Goal: Information Seeking & Learning: Learn about a topic

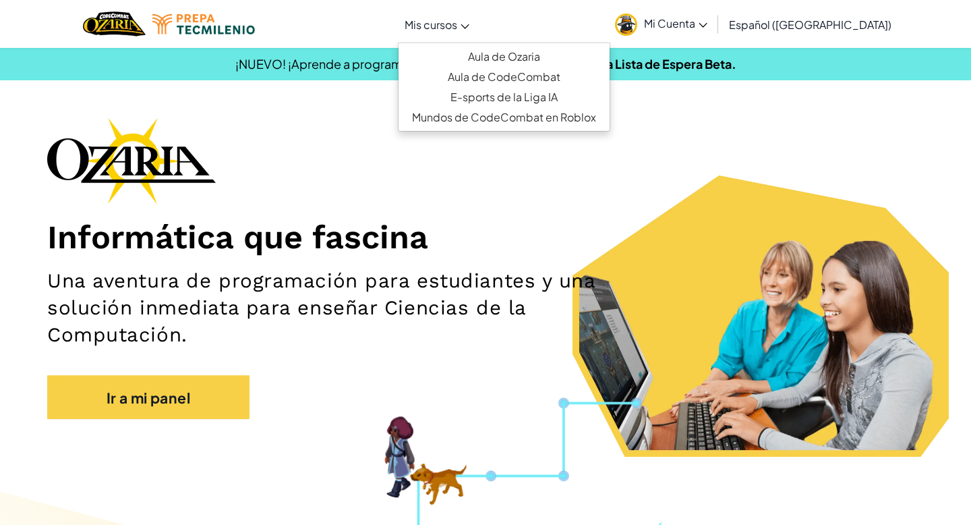
click at [459, 32] on link "Mis cursos" at bounding box center [437, 24] width 78 height 36
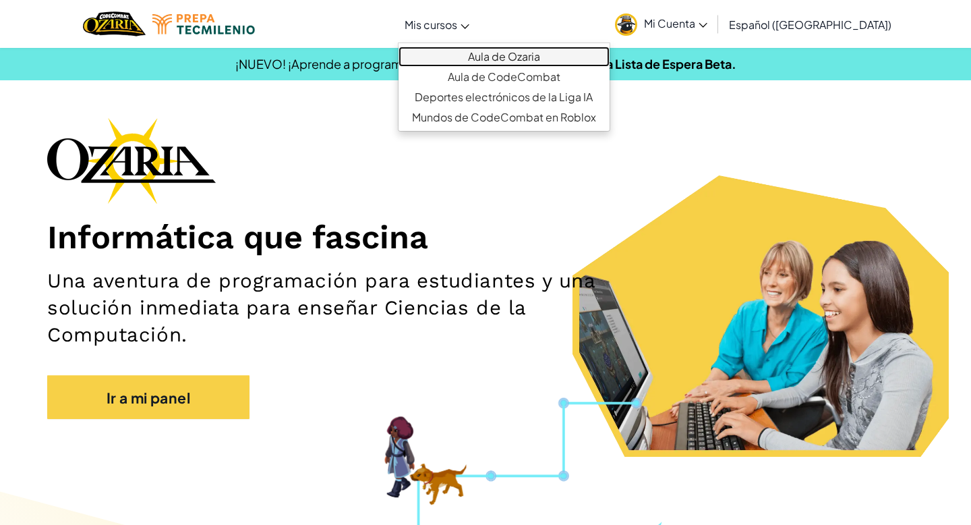
click at [529, 59] on font "Aula de Ozaria" at bounding box center [504, 56] width 72 height 14
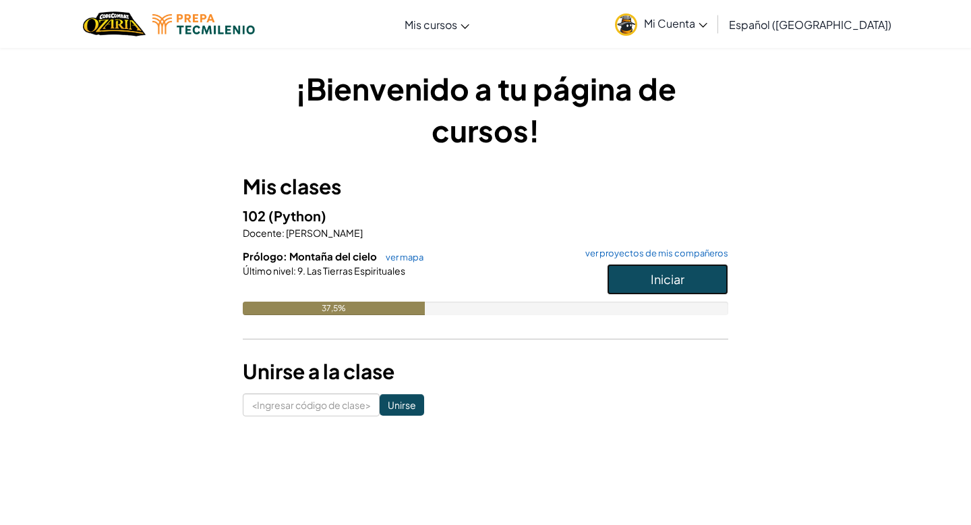
click at [681, 285] on font "Iniciar" at bounding box center [668, 279] width 34 height 16
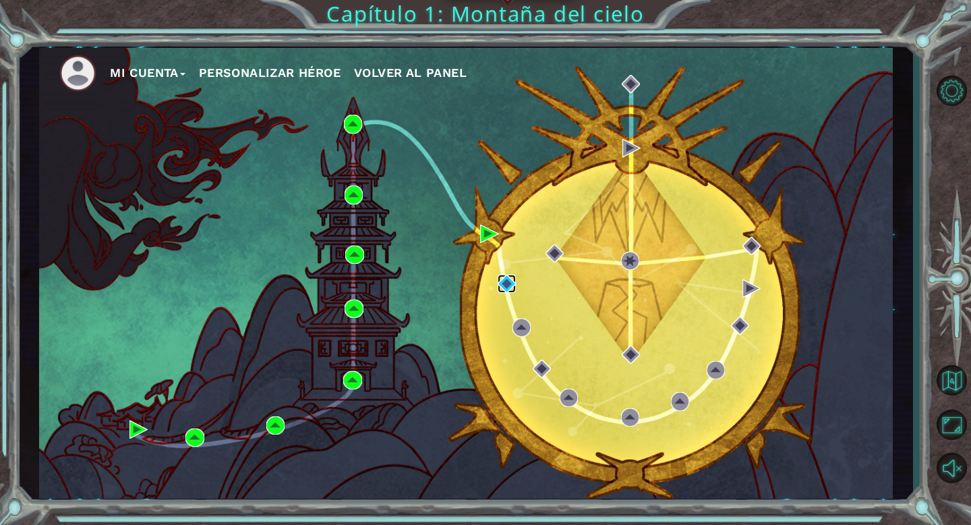
click at [504, 285] on img at bounding box center [507, 284] width 18 height 18
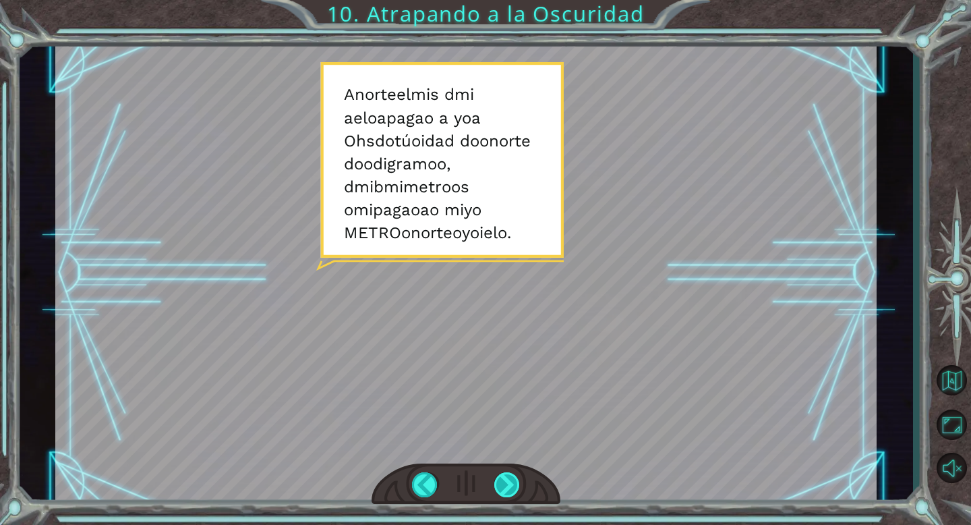
click at [515, 490] on div at bounding box center [507, 484] width 26 height 25
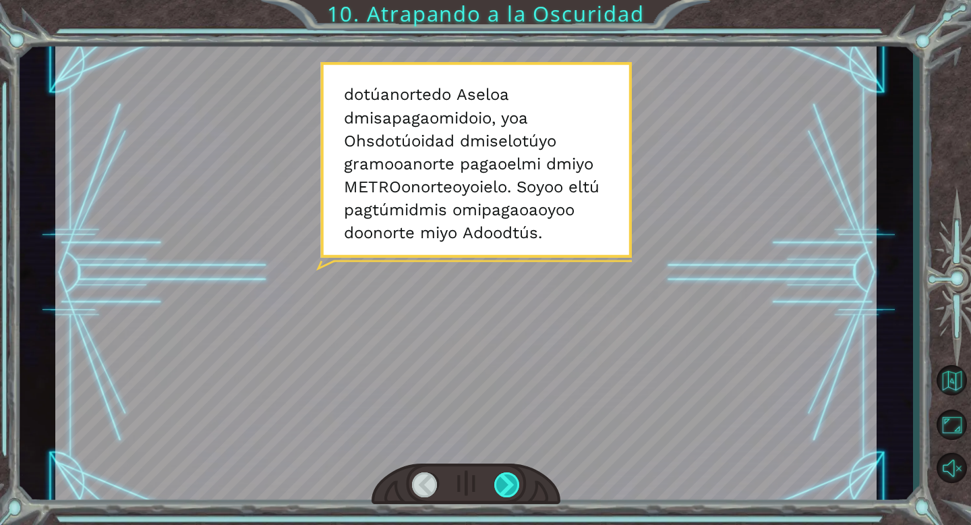
click at [509, 475] on div at bounding box center [507, 484] width 26 height 25
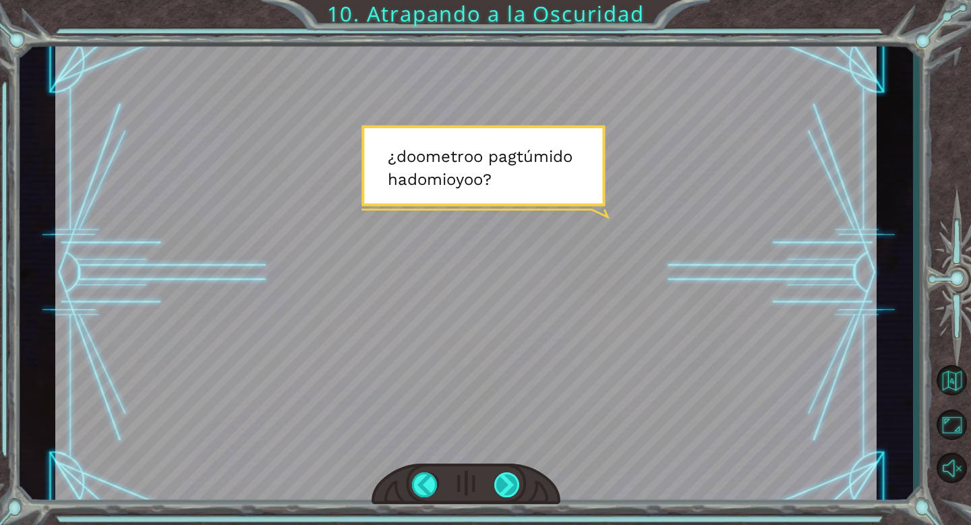
click at [509, 476] on div at bounding box center [507, 484] width 26 height 25
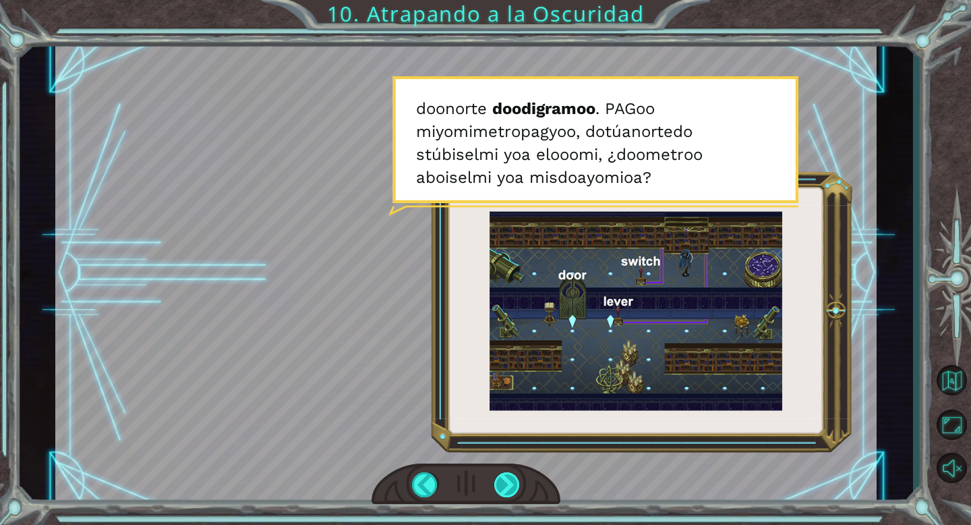
click at [505, 480] on div at bounding box center [507, 484] width 26 height 25
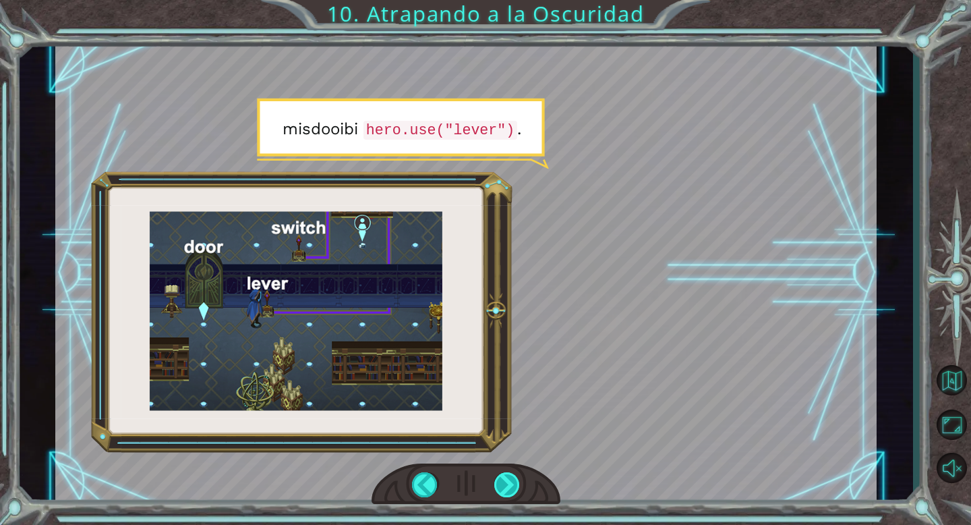
click at [510, 491] on div at bounding box center [507, 484] width 26 height 25
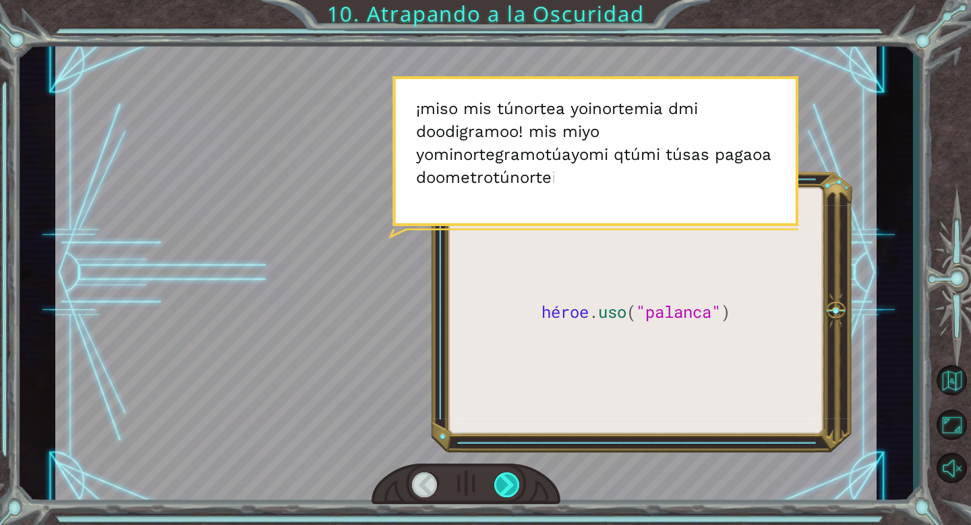
click at [510, 491] on div at bounding box center [507, 484] width 26 height 25
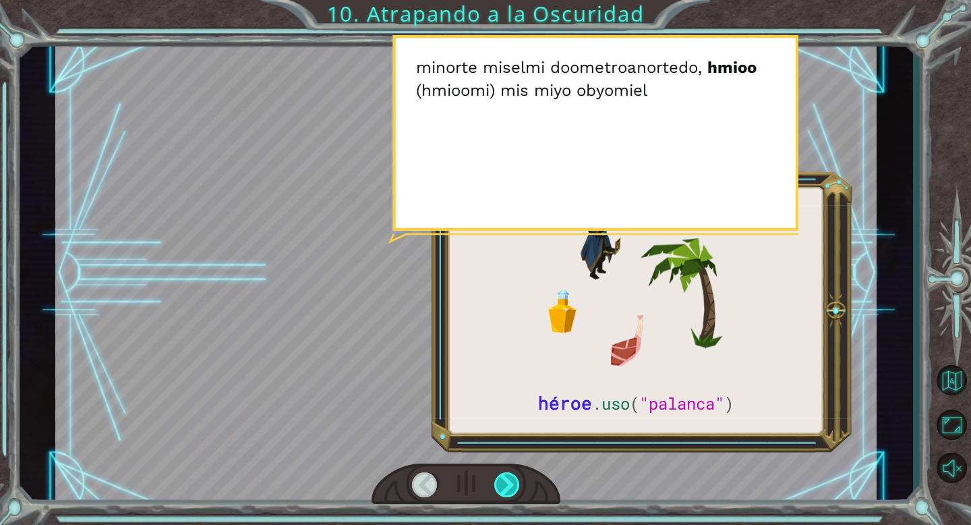
click at [511, 491] on div at bounding box center [507, 484] width 26 height 25
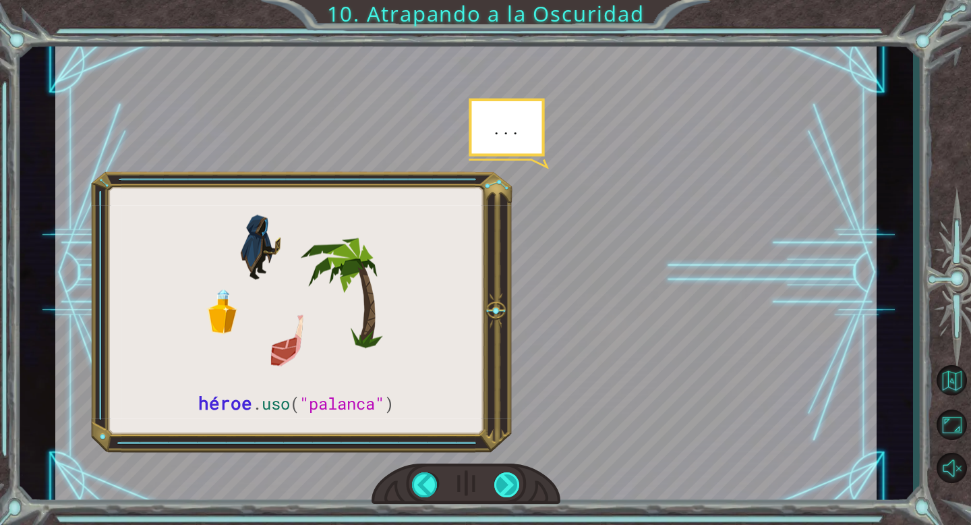
click at [511, 491] on div at bounding box center [507, 484] width 26 height 25
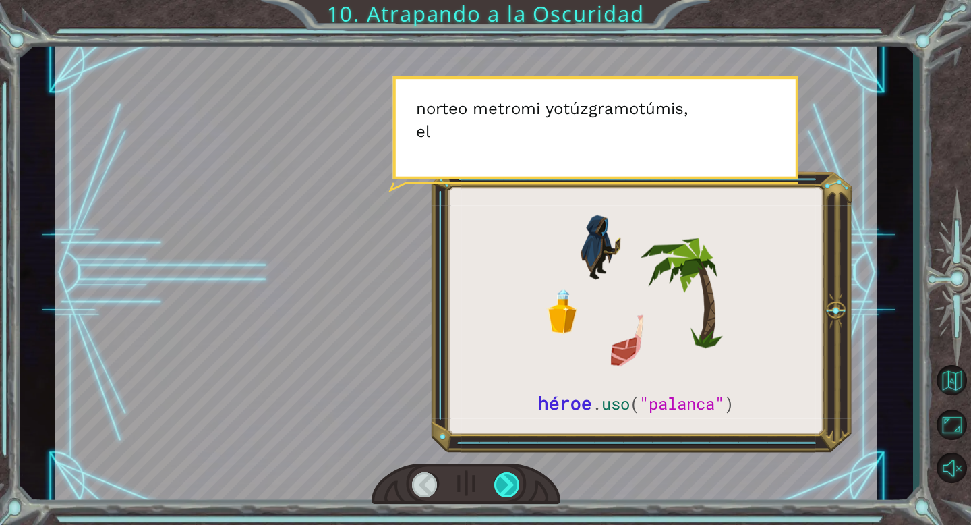
click at [511, 491] on div at bounding box center [507, 484] width 26 height 25
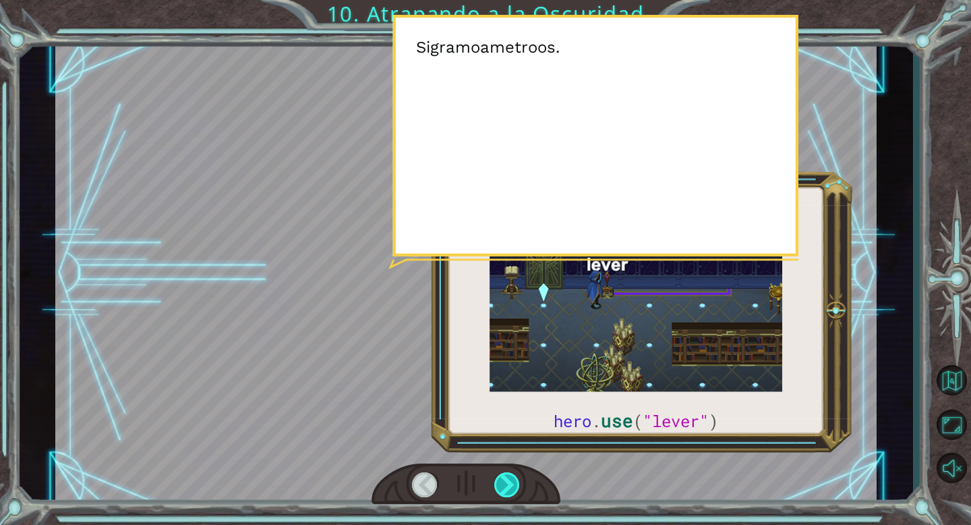
click at [511, 491] on div at bounding box center [507, 484] width 26 height 25
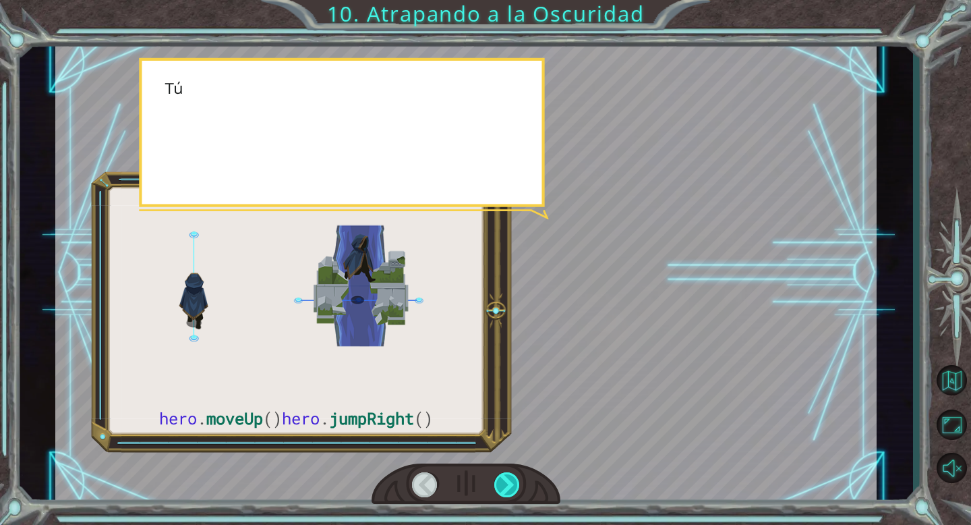
click at [511, 491] on div at bounding box center [507, 484] width 26 height 25
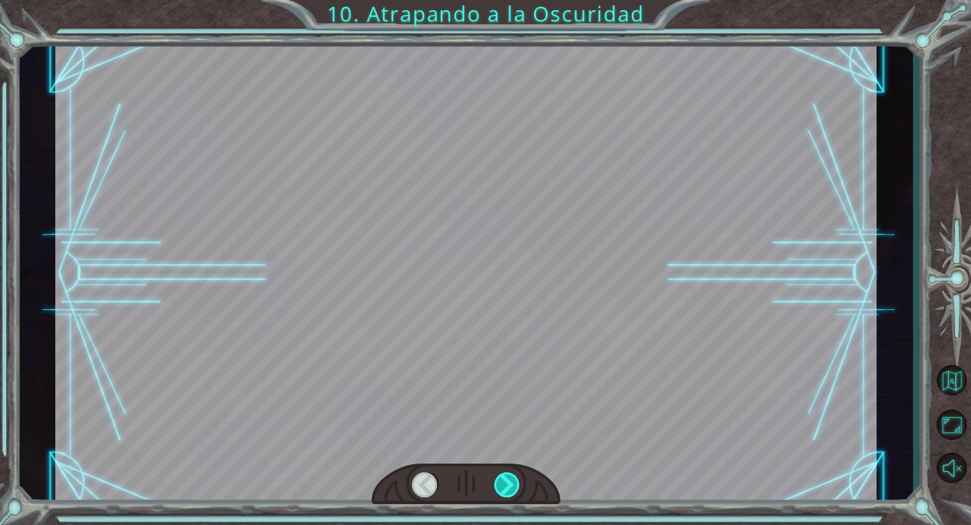
click at [511, 491] on div at bounding box center [507, 484] width 26 height 25
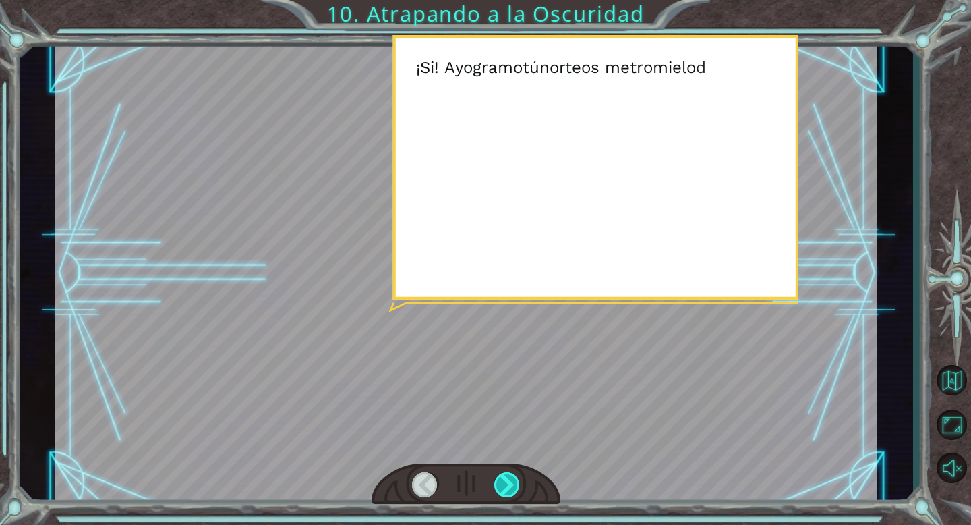
click at [511, 491] on div at bounding box center [507, 484] width 26 height 25
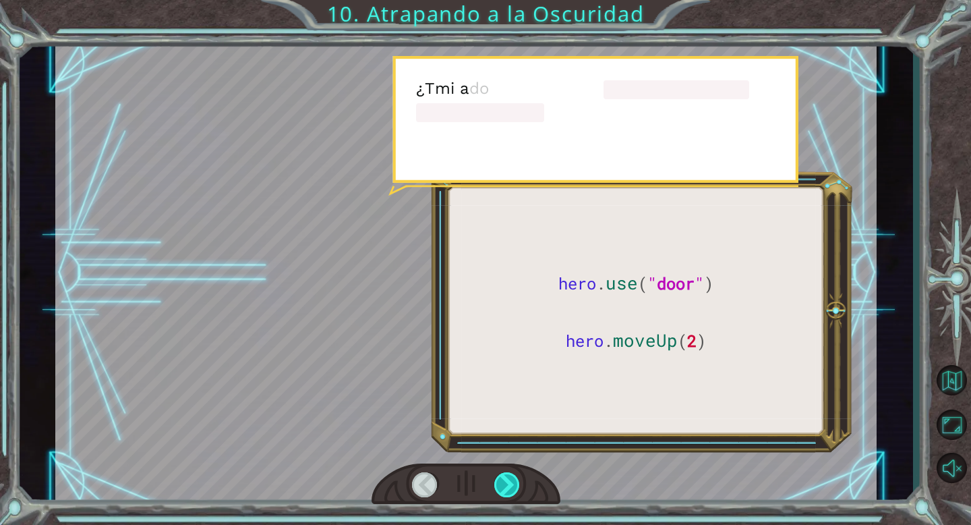
click at [511, 491] on div at bounding box center [507, 484] width 26 height 25
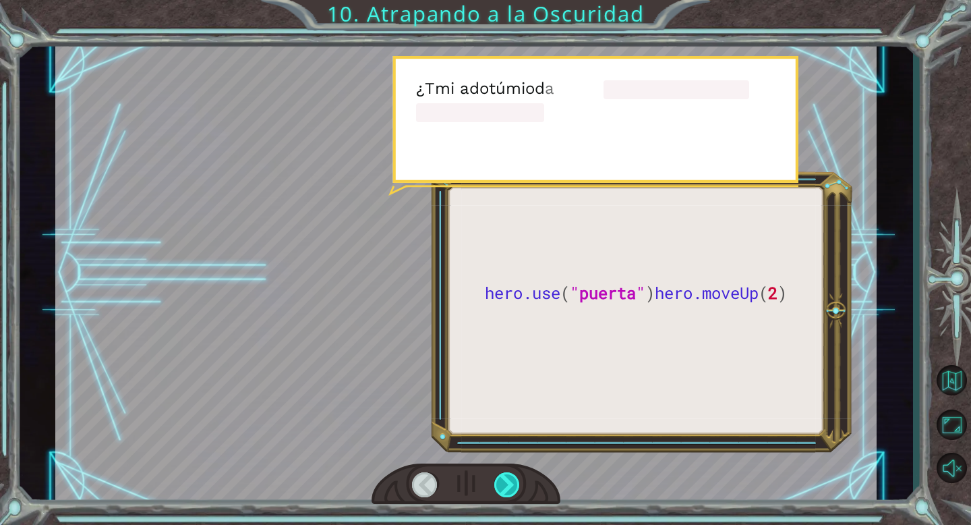
click at [511, 491] on div at bounding box center [507, 484] width 26 height 25
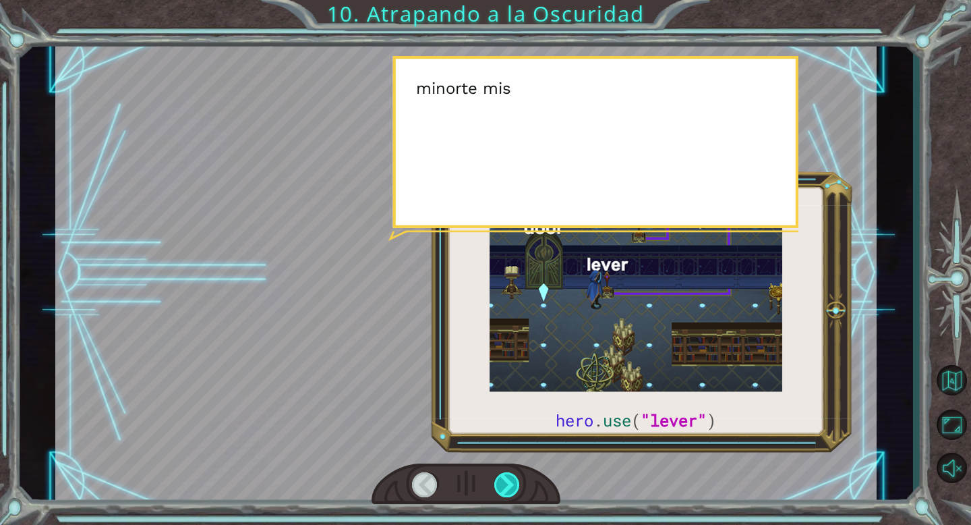
click at [511, 491] on div at bounding box center [507, 484] width 26 height 25
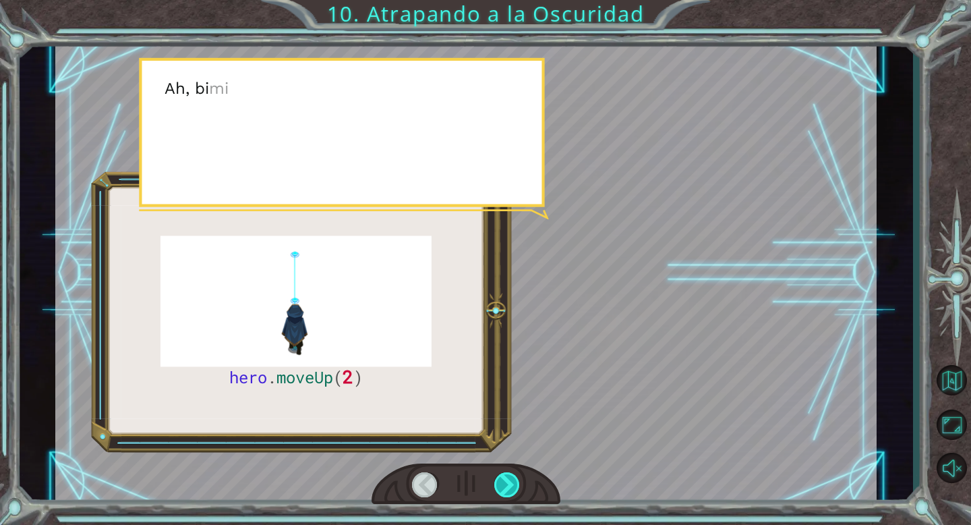
click at [511, 491] on div at bounding box center [507, 484] width 26 height 25
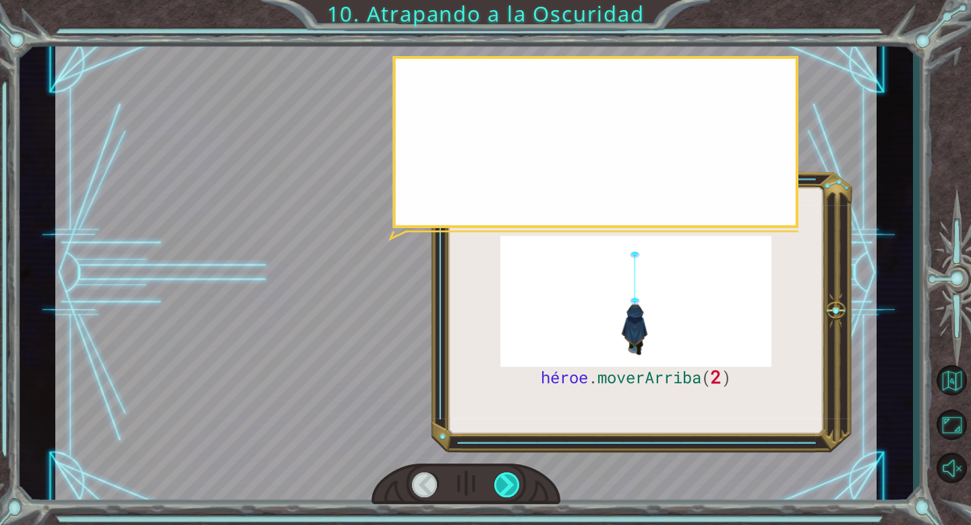
click at [511, 491] on div at bounding box center [507, 484] width 26 height 25
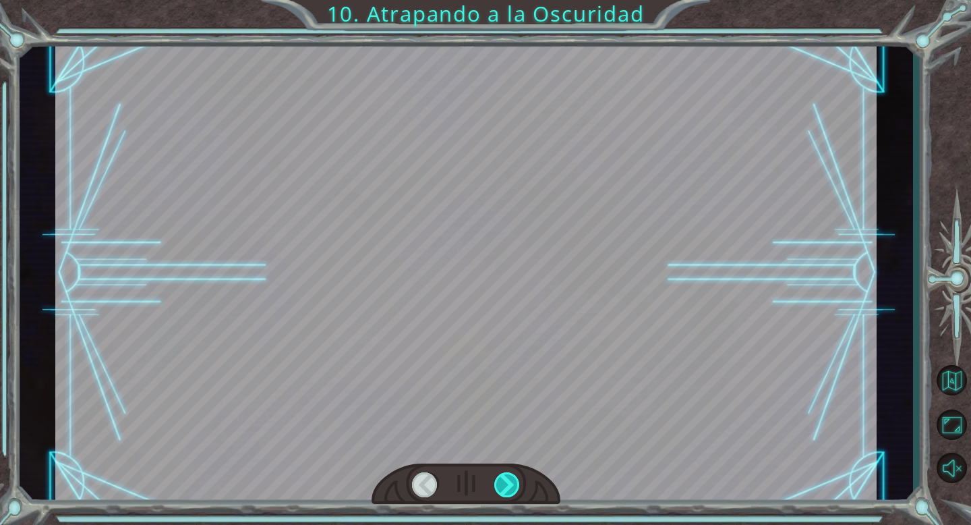
click at [511, 491] on div at bounding box center [507, 484] width 26 height 25
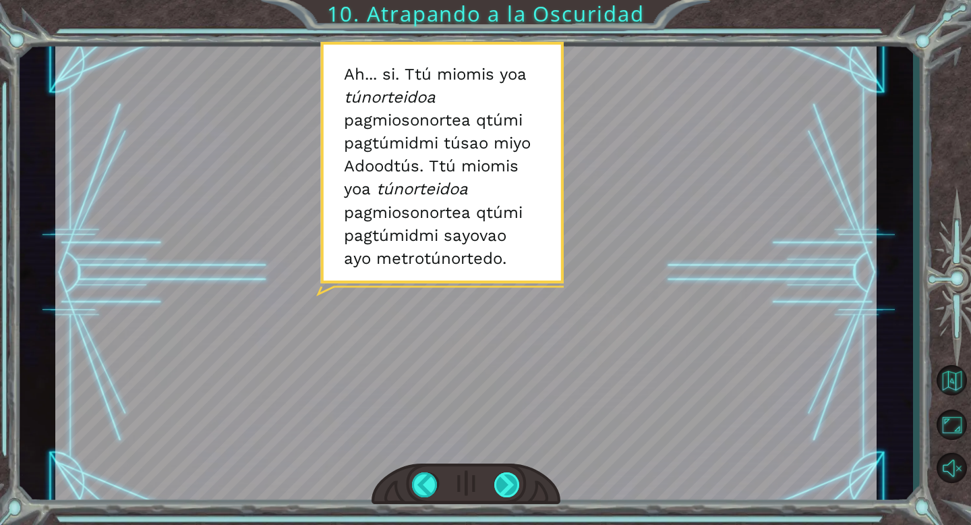
click at [509, 492] on div at bounding box center [507, 484] width 26 height 25
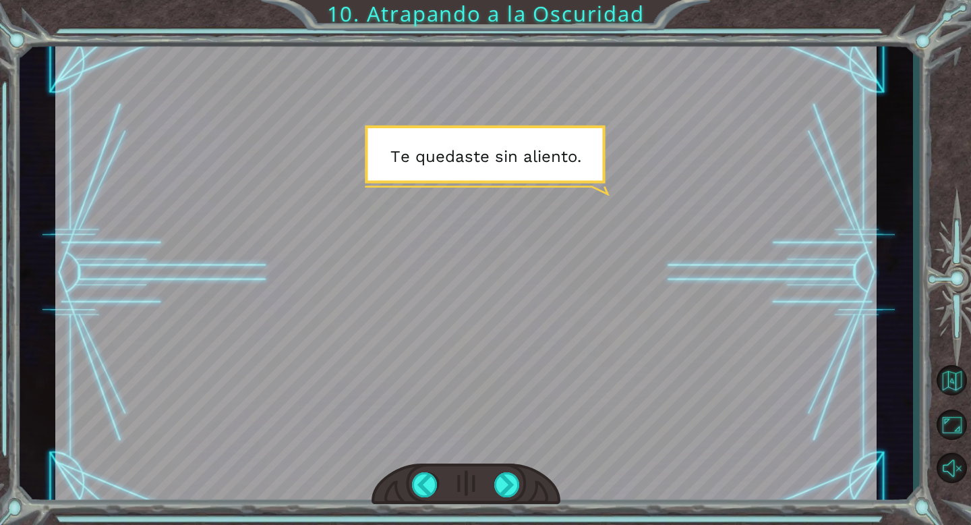
click at [425, 322] on div at bounding box center [466, 273] width 822 height 462
click at [512, 490] on div at bounding box center [507, 484] width 26 height 25
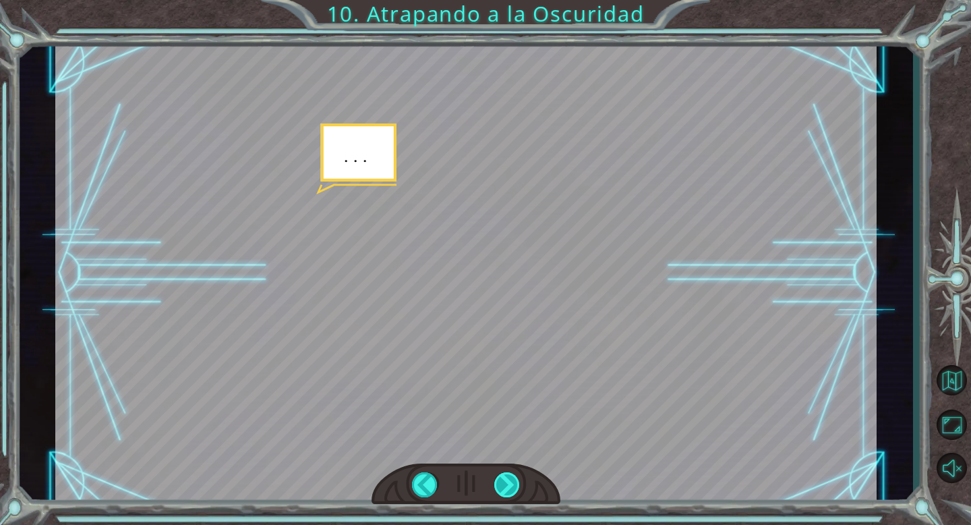
click at [503, 491] on div at bounding box center [507, 484] width 26 height 25
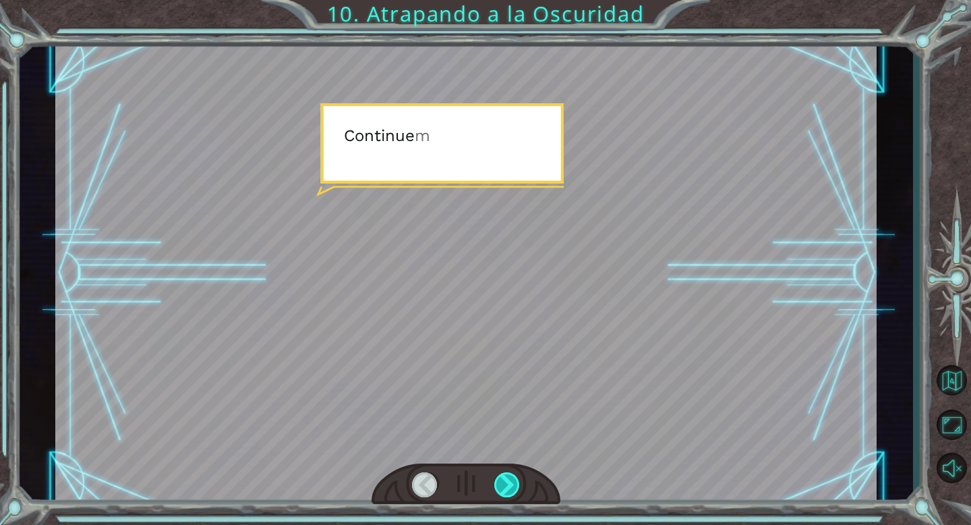
click at [503, 491] on div at bounding box center [507, 484] width 26 height 25
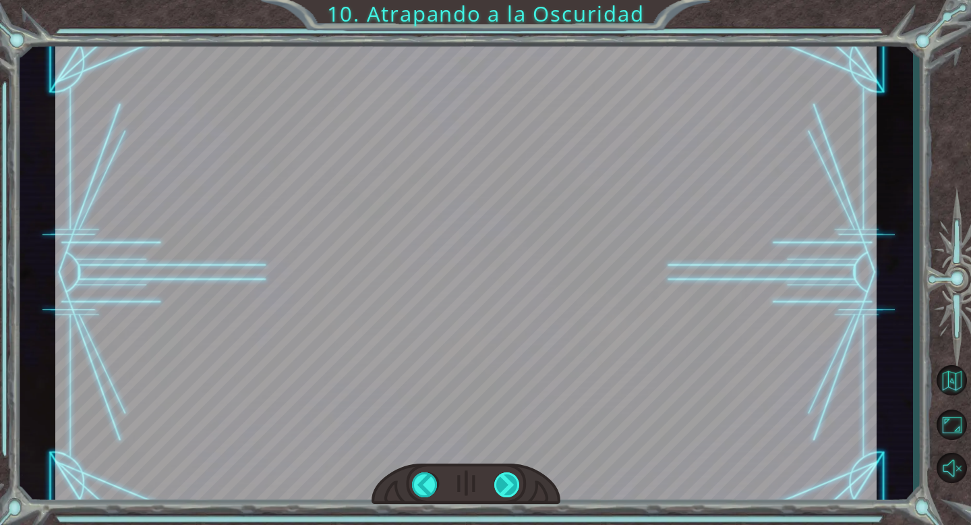
click at [503, 491] on div at bounding box center [507, 484] width 26 height 25
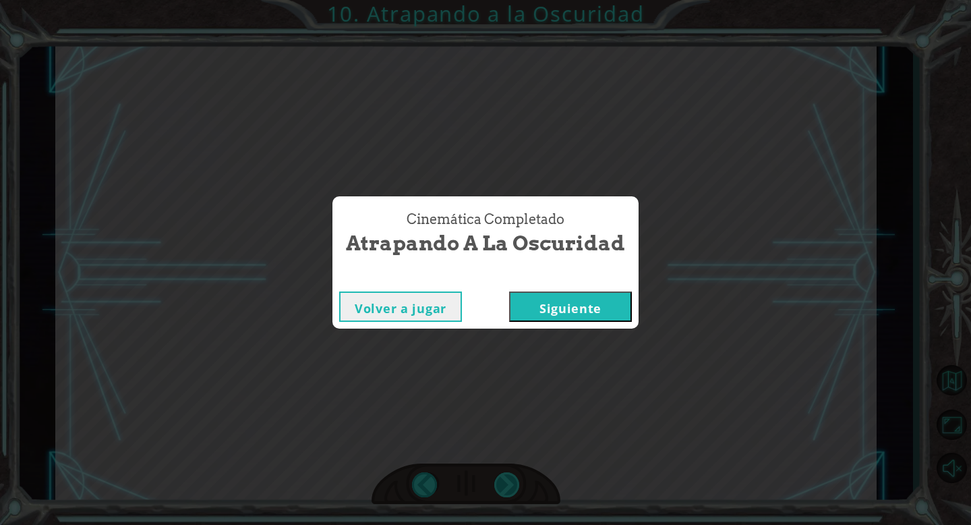
click at [503, 491] on div "Cinemática Completado Atrapando a la Oscuridad Volver a jugar Siguiente" at bounding box center [485, 262] width 971 height 525
click at [570, 317] on button "Siguiente" at bounding box center [570, 306] width 123 height 30
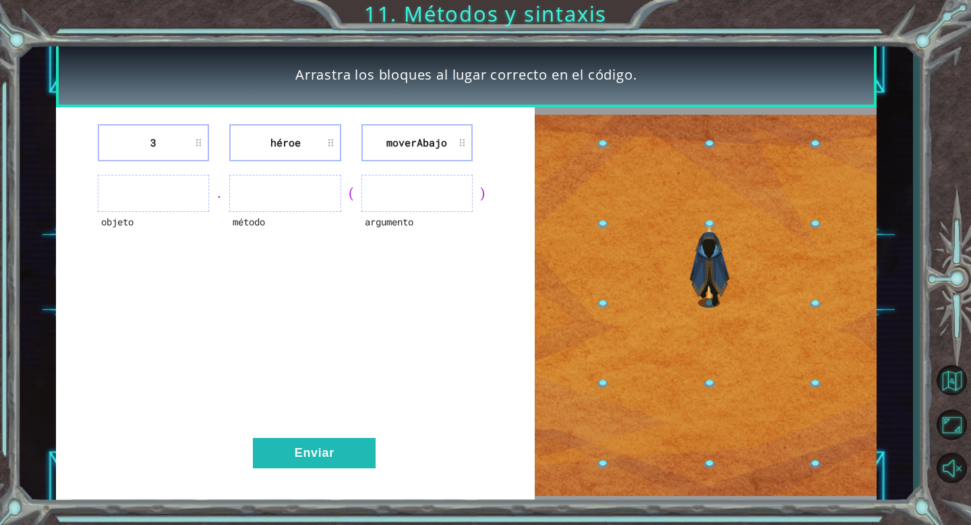
click at [706, 306] on img at bounding box center [705, 305] width 341 height 381
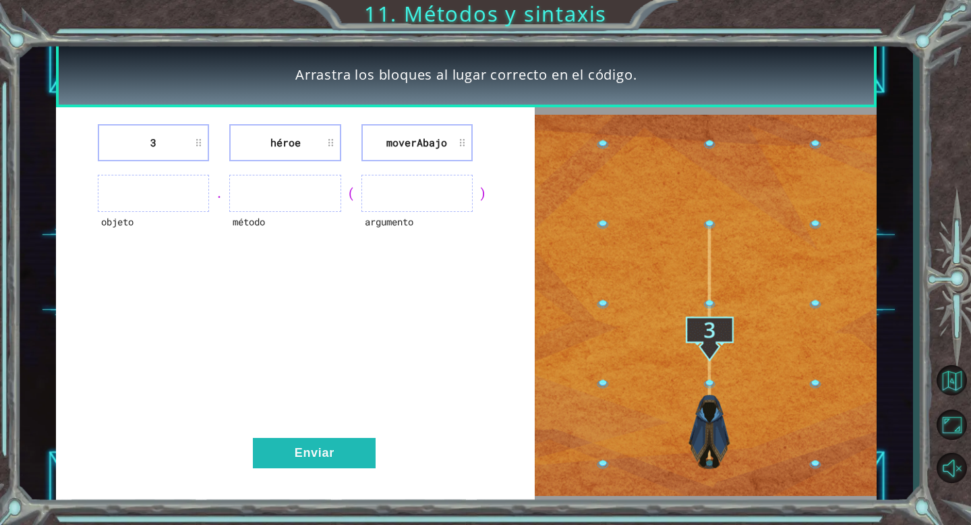
click at [179, 181] on ul at bounding box center [153, 193] width 111 height 37
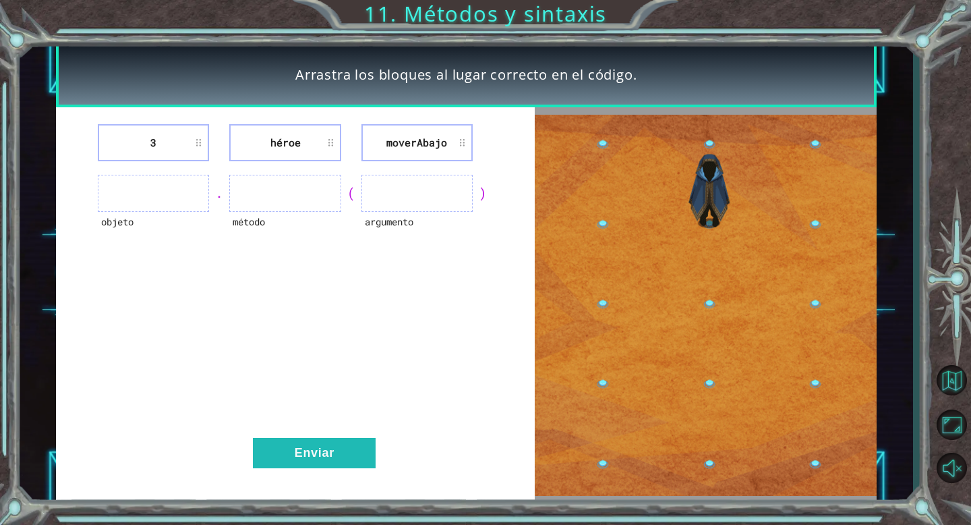
click at [210, 197] on div "." at bounding box center [219, 192] width 20 height 19
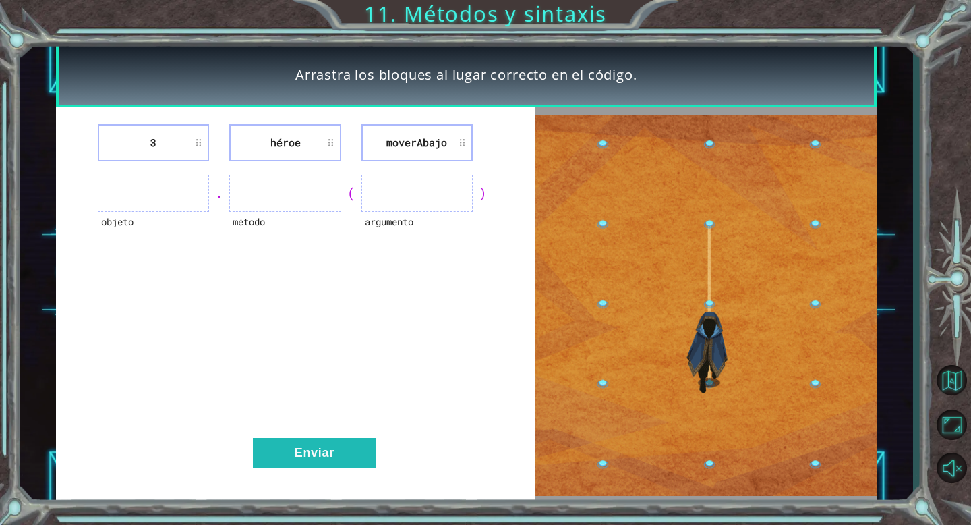
click at [202, 144] on li "3" at bounding box center [153, 142] width 111 height 37
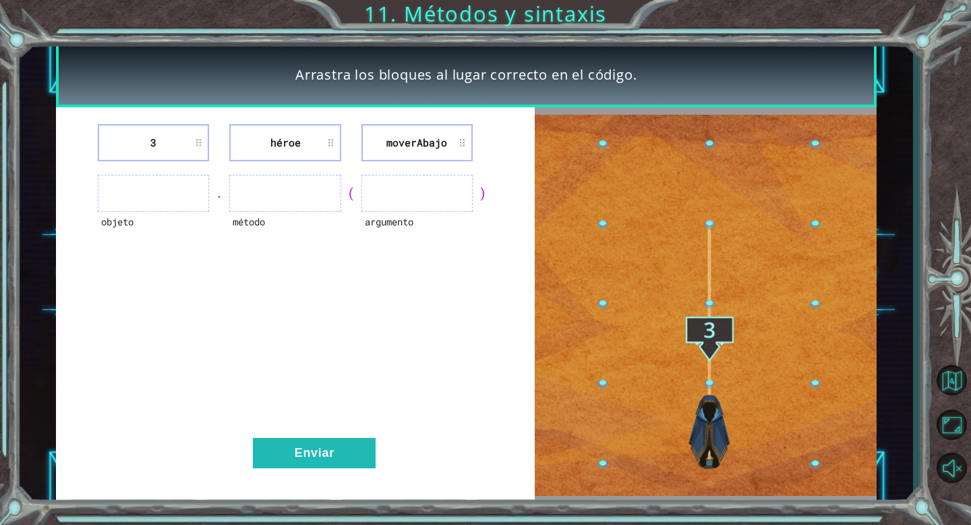
click at [159, 145] on li "3" at bounding box center [153, 142] width 111 height 37
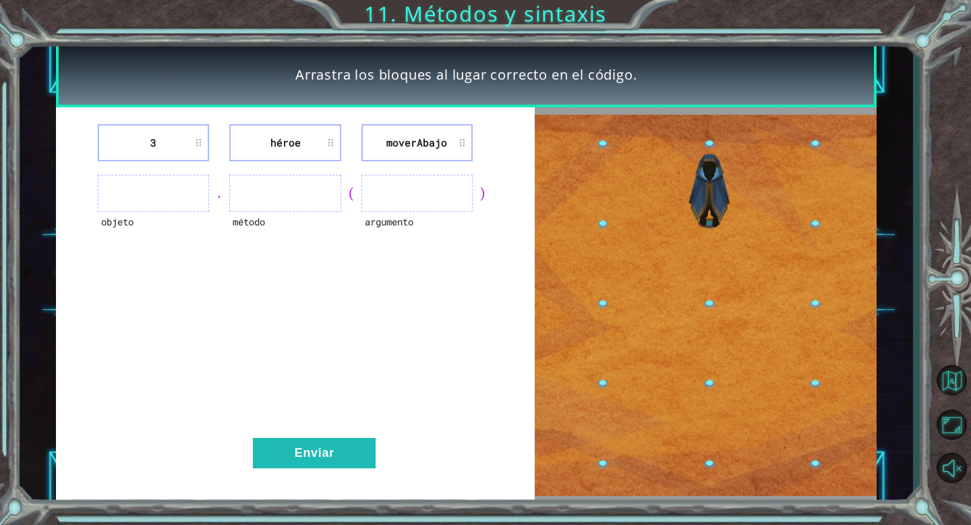
click at [159, 145] on li "3" at bounding box center [153, 142] width 111 height 37
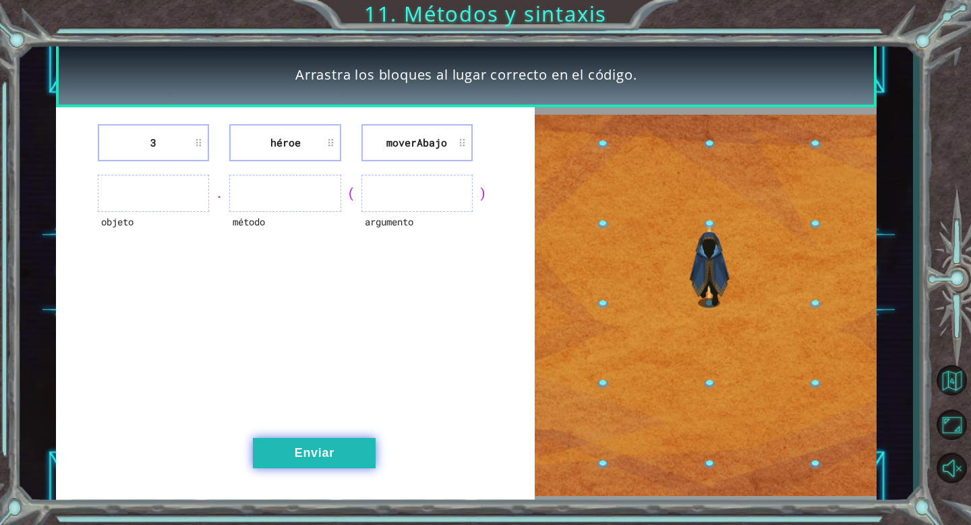
click at [325, 447] on button "Enviar" at bounding box center [314, 453] width 123 height 30
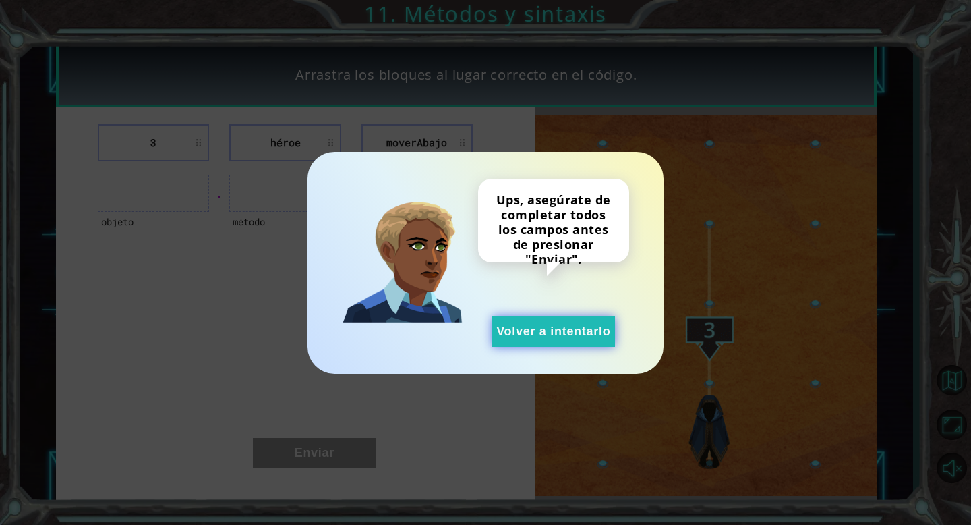
click at [542, 334] on button "Volver a intentarlo" at bounding box center [553, 331] width 123 height 30
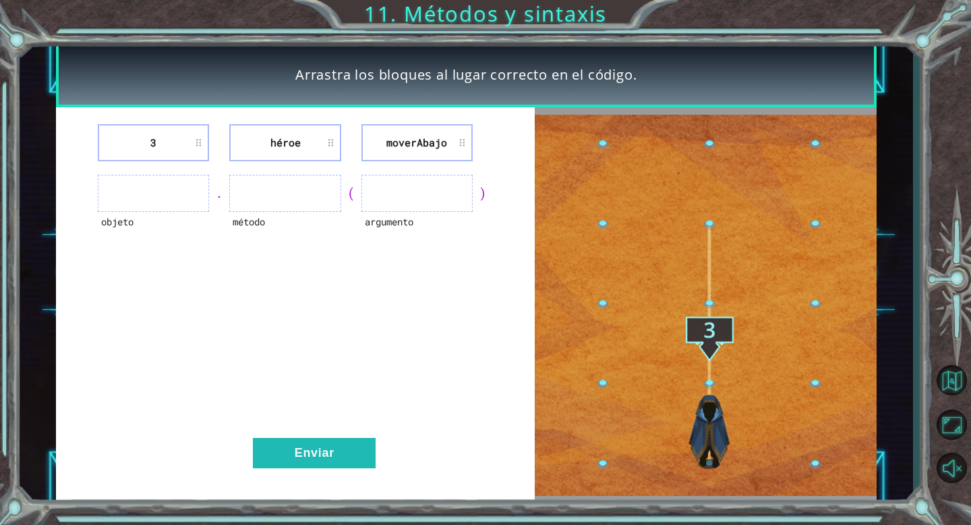
click at [486, 193] on div ")" at bounding box center [483, 192] width 20 height 19
click at [428, 193] on ul at bounding box center [417, 193] width 111 height 37
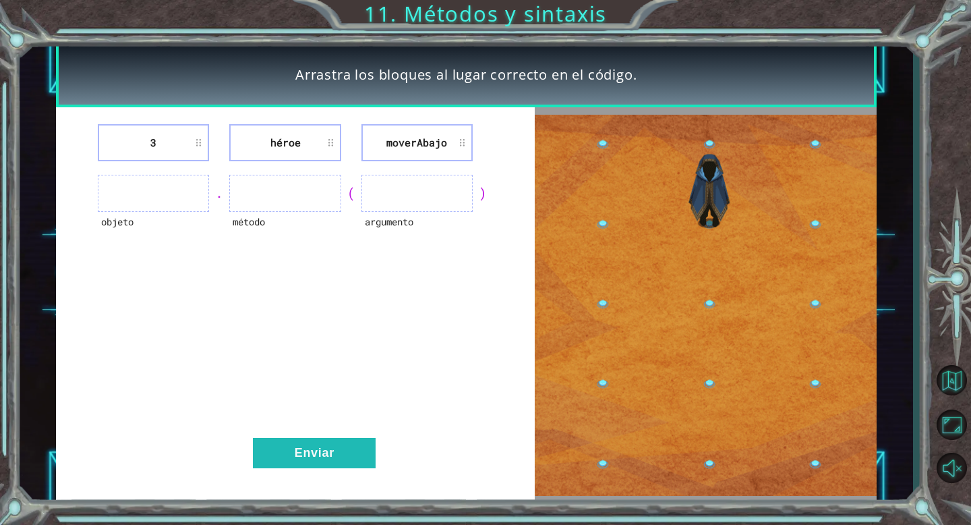
click at [428, 193] on ul at bounding box center [417, 193] width 111 height 37
click at [291, 187] on ul at bounding box center [284, 193] width 111 height 37
click at [290, 148] on li "héroe" at bounding box center [284, 142] width 111 height 37
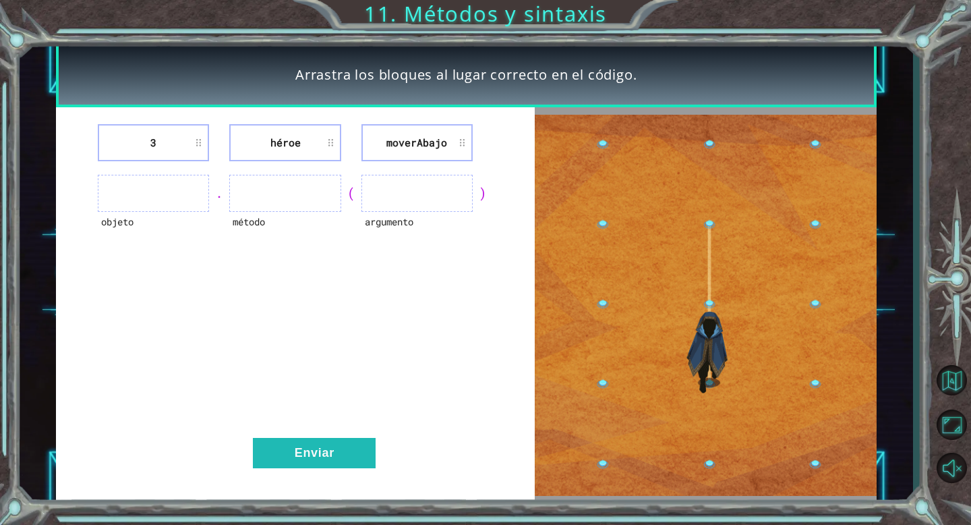
click at [290, 148] on li "héroe" at bounding box center [284, 142] width 111 height 37
click at [456, 138] on li "moverAbajo" at bounding box center [417, 142] width 111 height 37
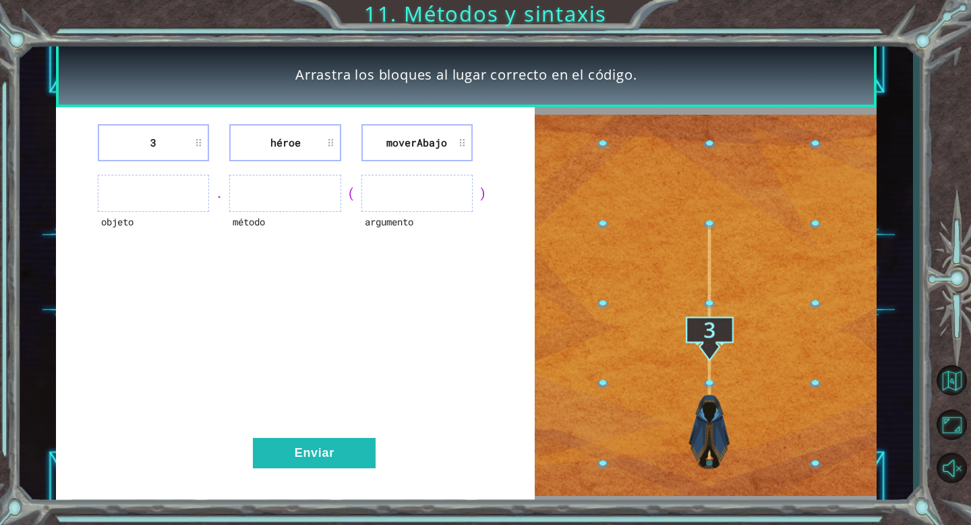
click at [156, 188] on ul at bounding box center [153, 193] width 111 height 37
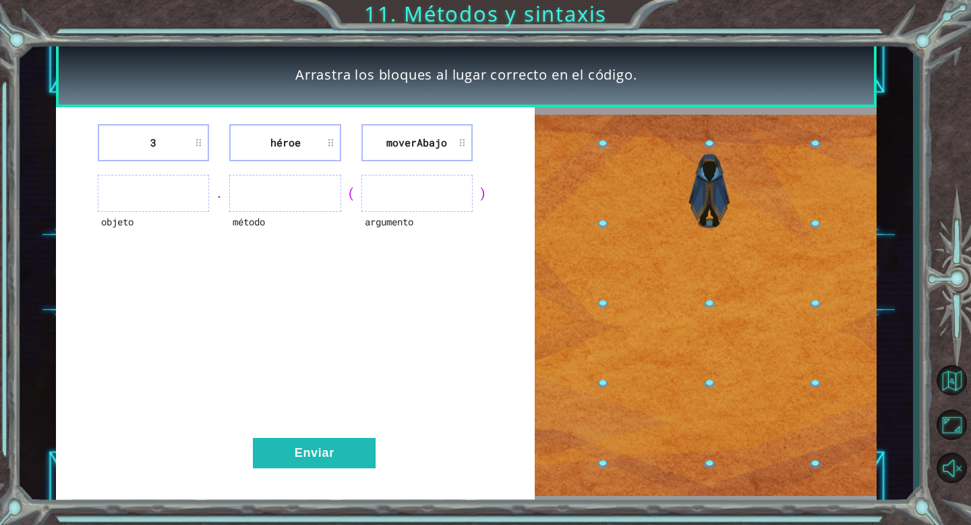
click at [156, 189] on ul at bounding box center [153, 193] width 111 height 37
click at [219, 199] on div "." at bounding box center [219, 192] width 20 height 19
drag, startPoint x: 219, startPoint y: 199, endPoint x: 145, endPoint y: 201, distance: 74.2
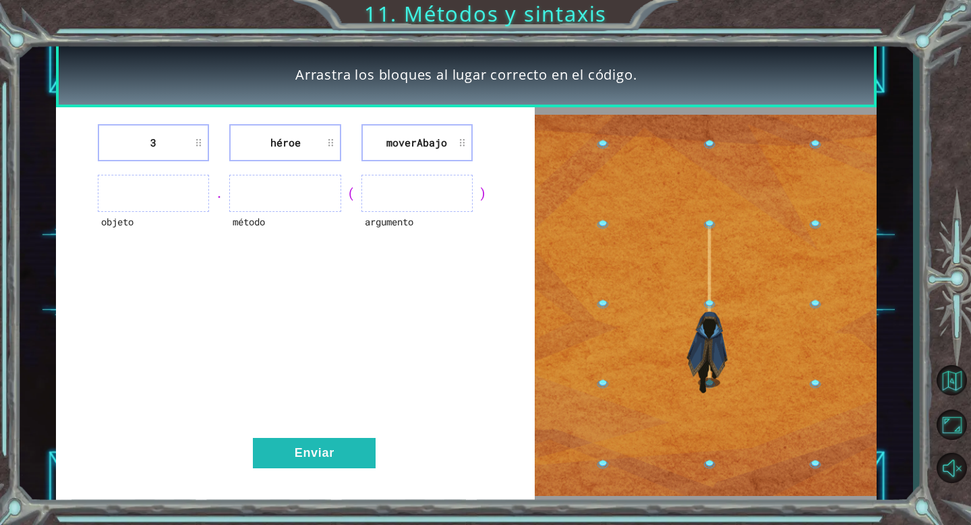
click at [145, 201] on div "objeto . método ( argumento )" at bounding box center [296, 193] width 446 height 37
drag, startPoint x: 155, startPoint y: 199, endPoint x: 279, endPoint y: 227, distance: 127.2
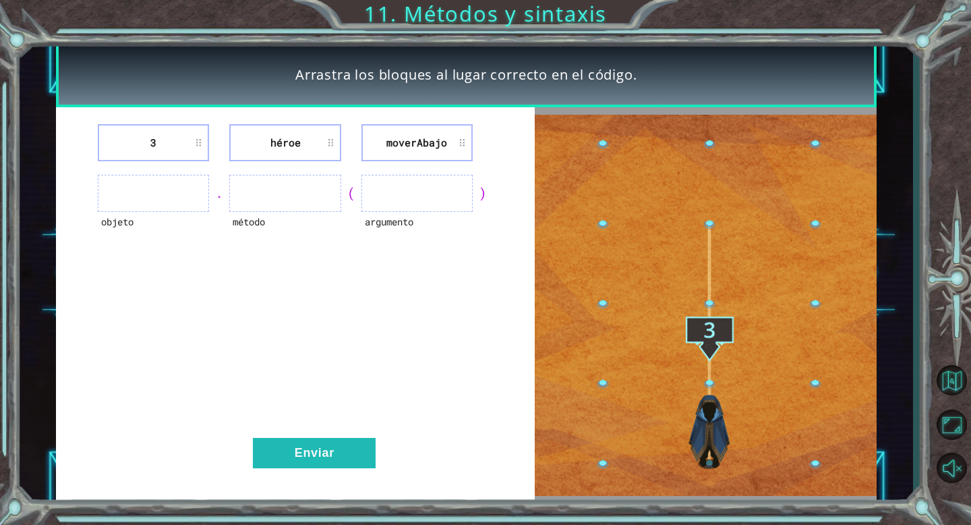
click at [274, 212] on div "objeto . método ( argumento )" at bounding box center [296, 193] width 446 height 37
click at [333, 142] on li "héroe" at bounding box center [284, 142] width 111 height 37
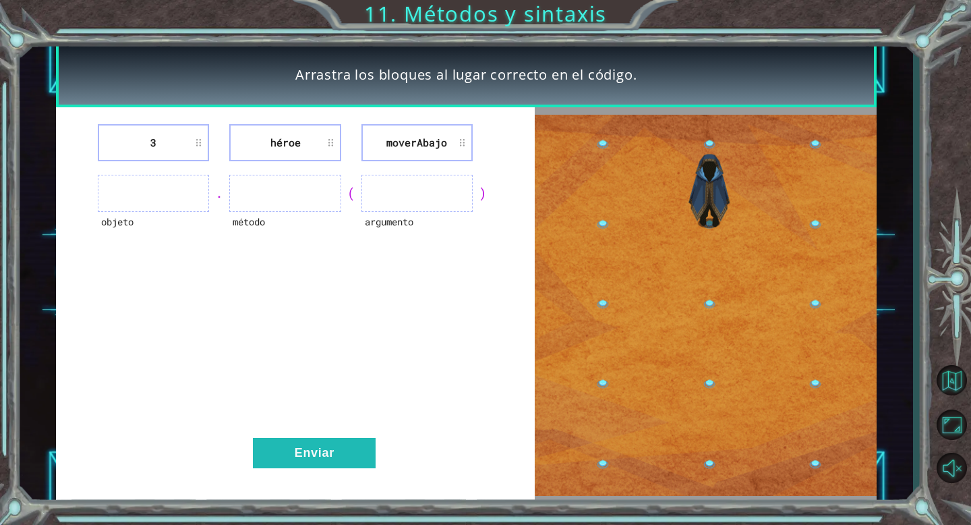
click at [333, 142] on li "héroe" at bounding box center [284, 142] width 111 height 37
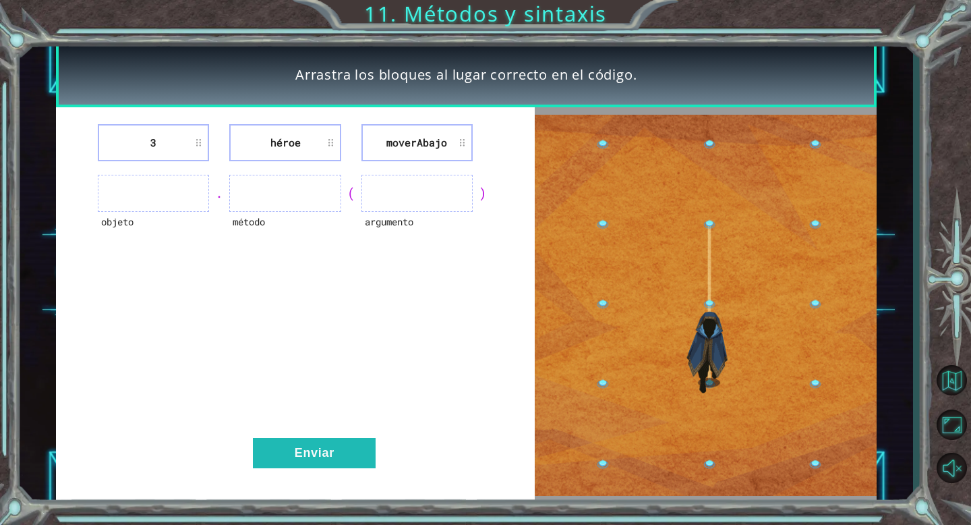
click at [707, 257] on img at bounding box center [705, 305] width 341 height 381
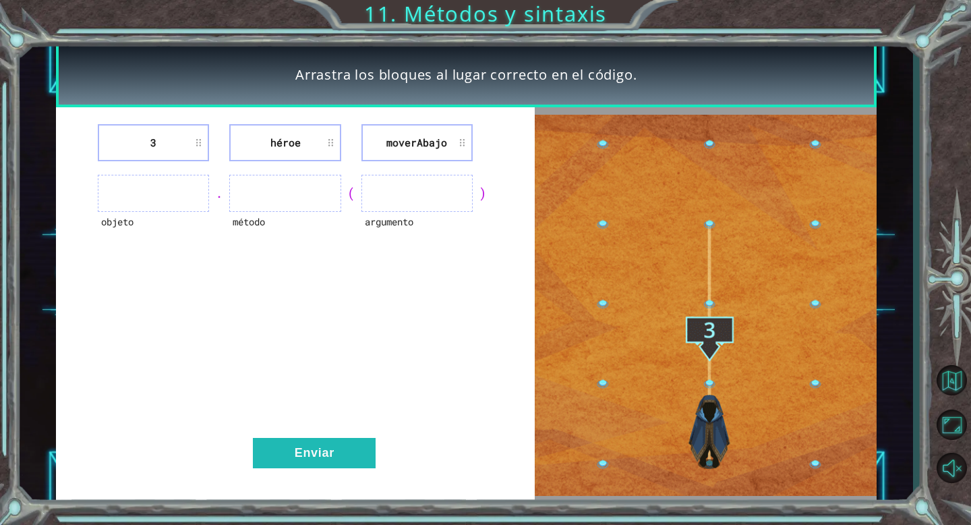
click at [458, 150] on li "moverAbajo" at bounding box center [417, 142] width 111 height 37
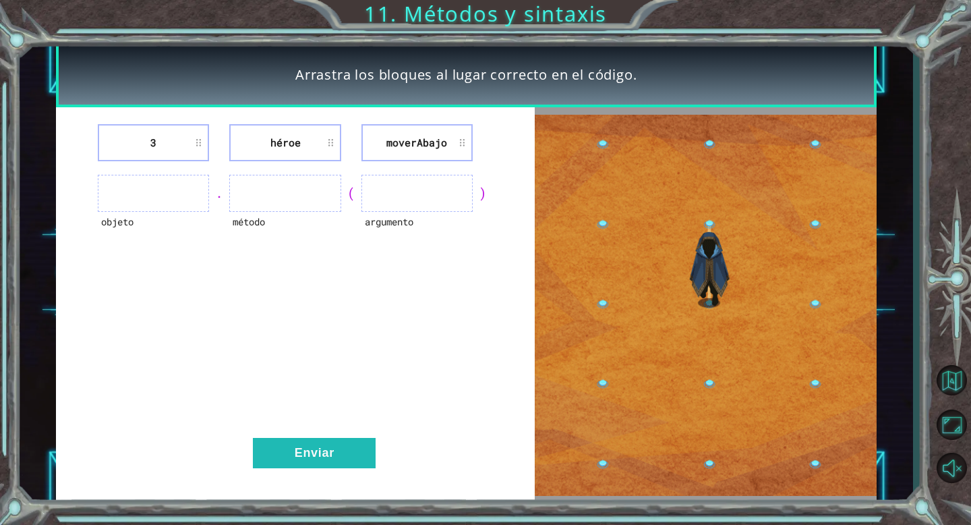
click at [458, 150] on li "moverAbajo" at bounding box center [417, 142] width 111 height 37
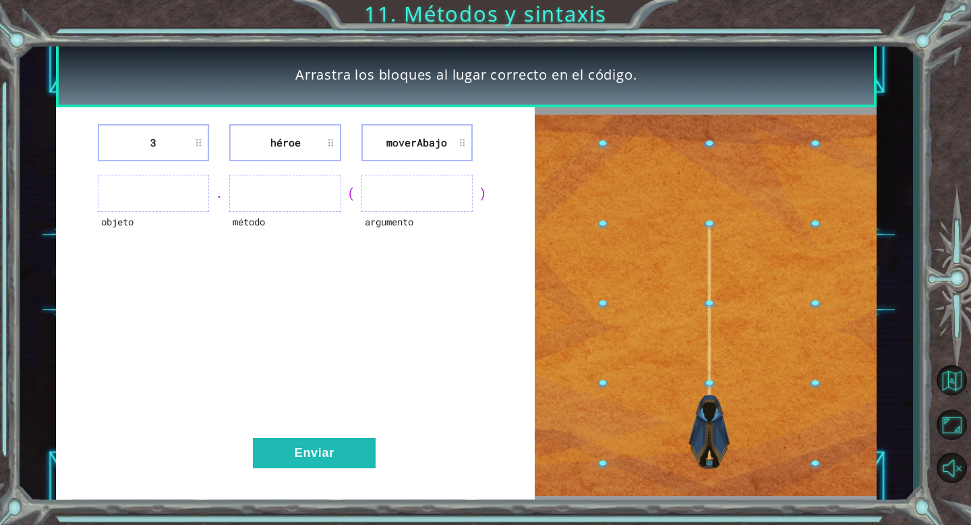
click at [328, 145] on li "héroe" at bounding box center [284, 142] width 111 height 37
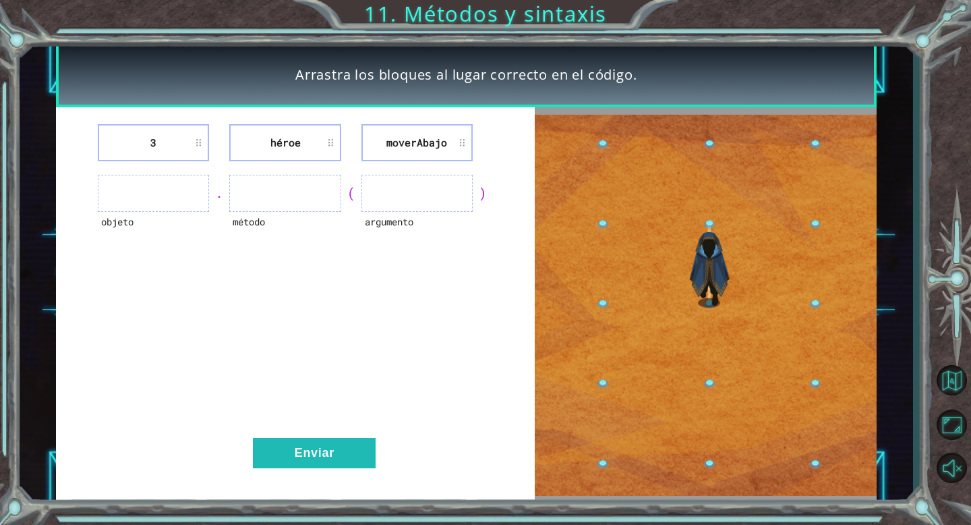
click at [196, 134] on li "3" at bounding box center [153, 142] width 111 height 37
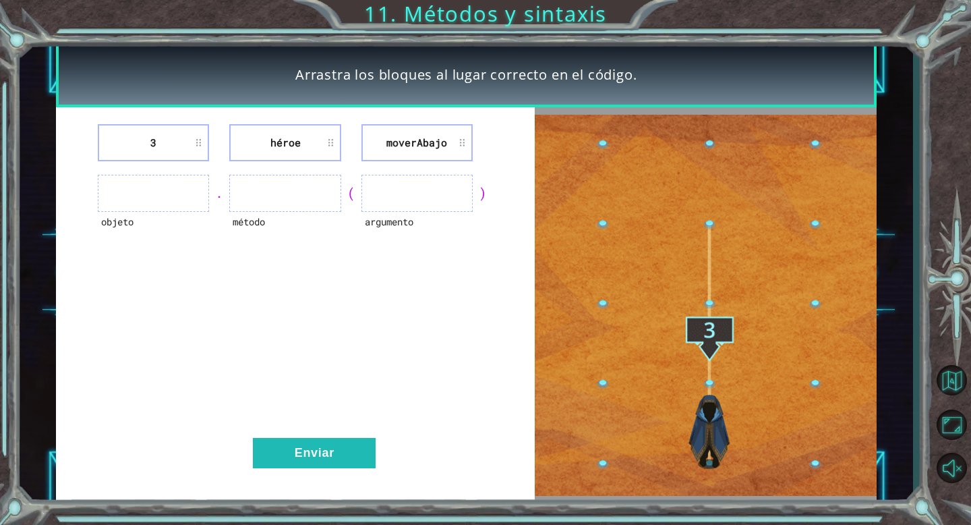
click at [196, 134] on li "3" at bounding box center [153, 142] width 111 height 37
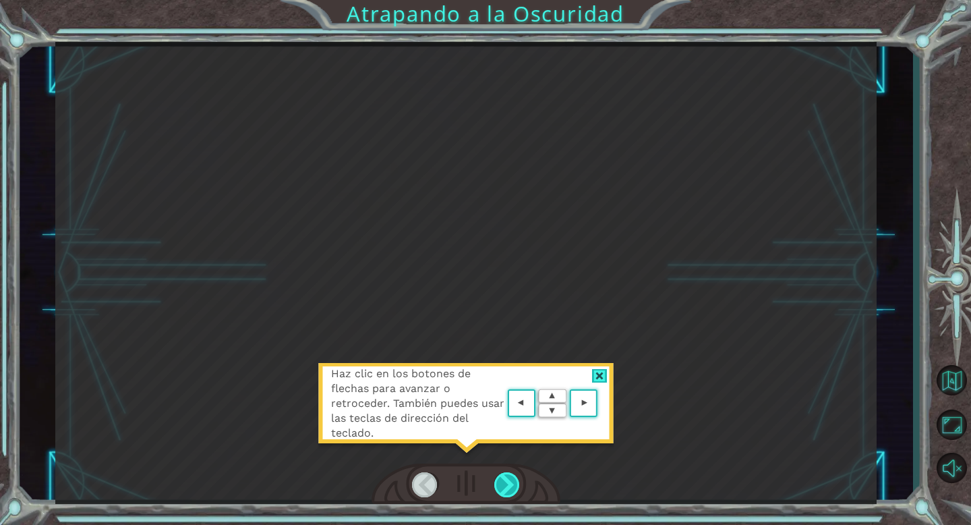
click at [503, 483] on div at bounding box center [507, 484] width 26 height 25
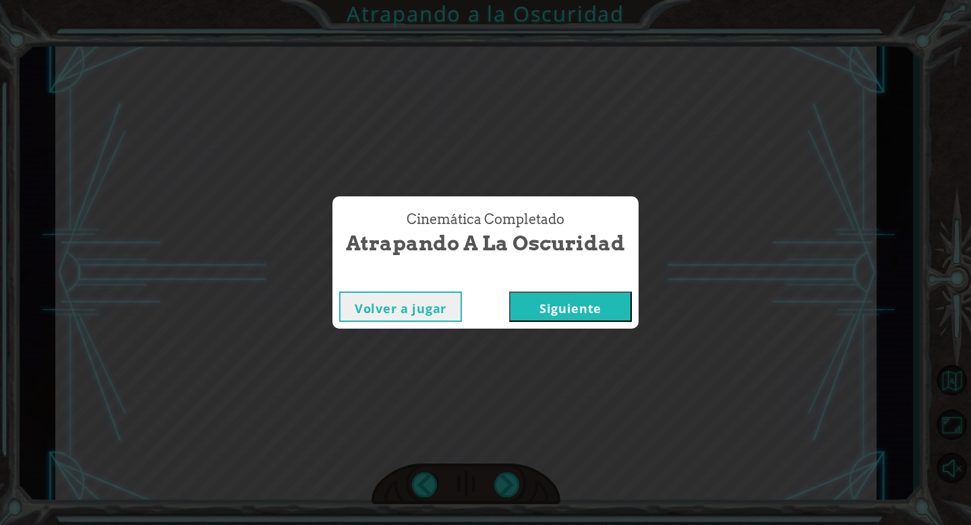
click at [552, 309] on button "Siguiente" at bounding box center [570, 306] width 123 height 30
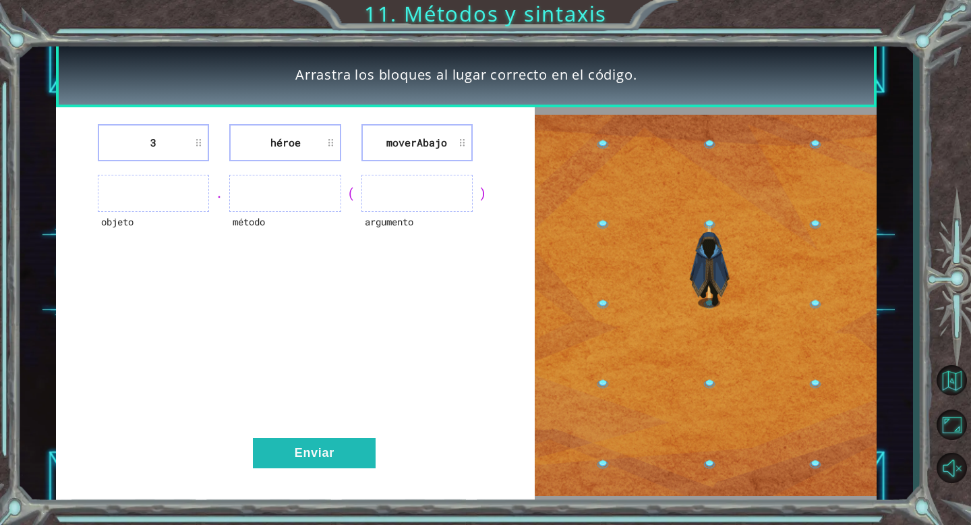
click at [328, 139] on li "héroe" at bounding box center [284, 142] width 111 height 37
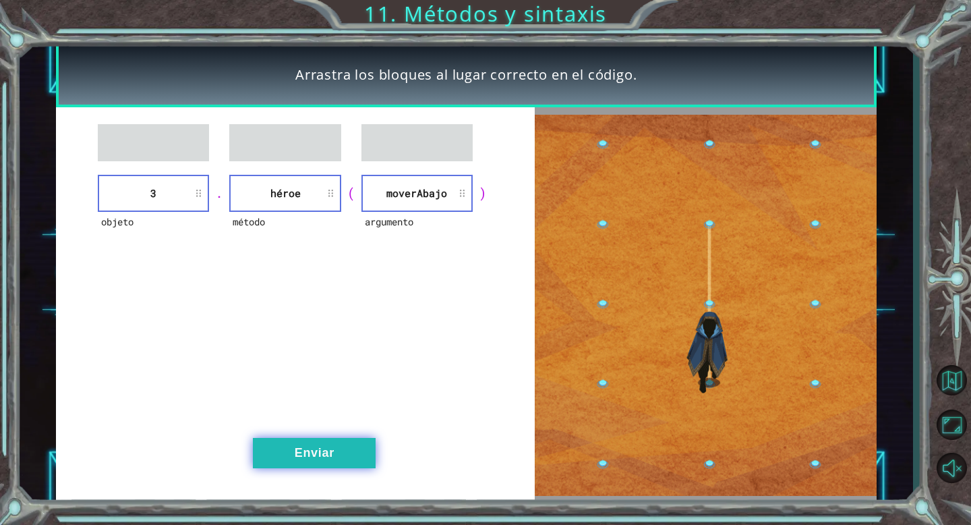
click at [283, 458] on button "Enviar" at bounding box center [314, 453] width 123 height 30
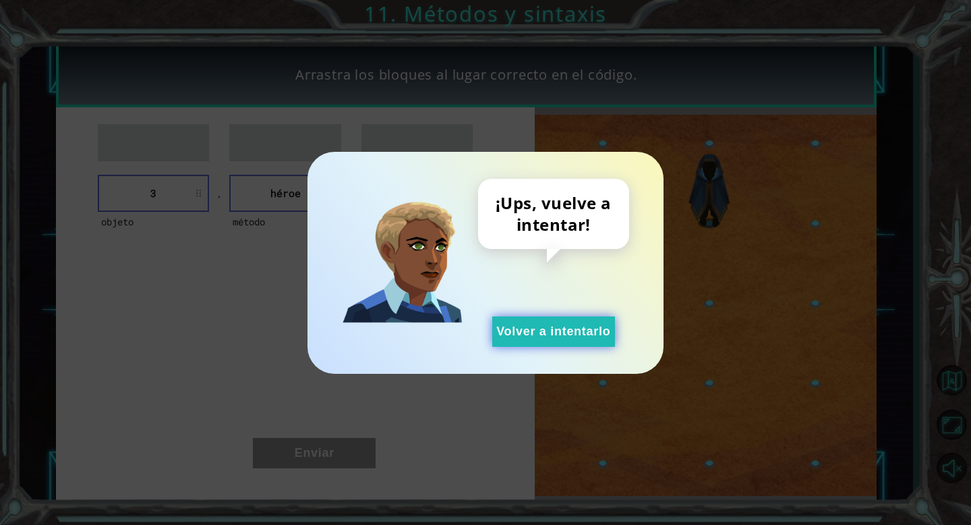
click at [513, 335] on button "Volver a intentarlo" at bounding box center [553, 331] width 123 height 30
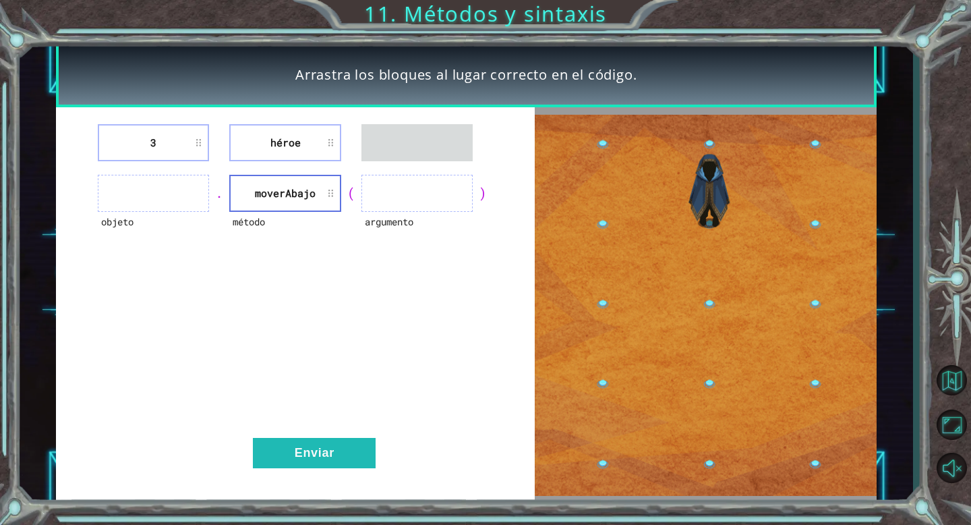
drag, startPoint x: 315, startPoint y: 127, endPoint x: 308, endPoint y: 130, distance: 7.7
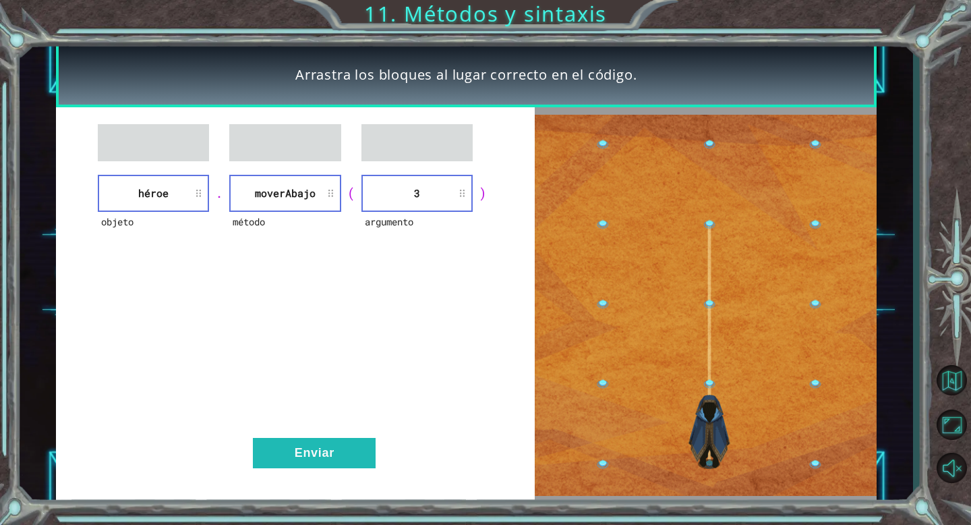
drag, startPoint x: 181, startPoint y: 142, endPoint x: 196, endPoint y: 142, distance: 14.8
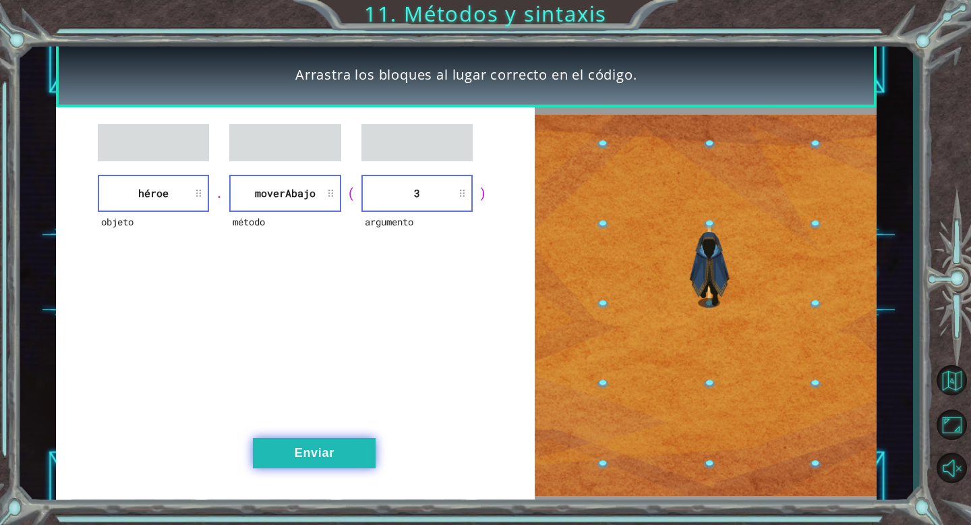
click at [326, 459] on button "Enviar" at bounding box center [314, 453] width 123 height 30
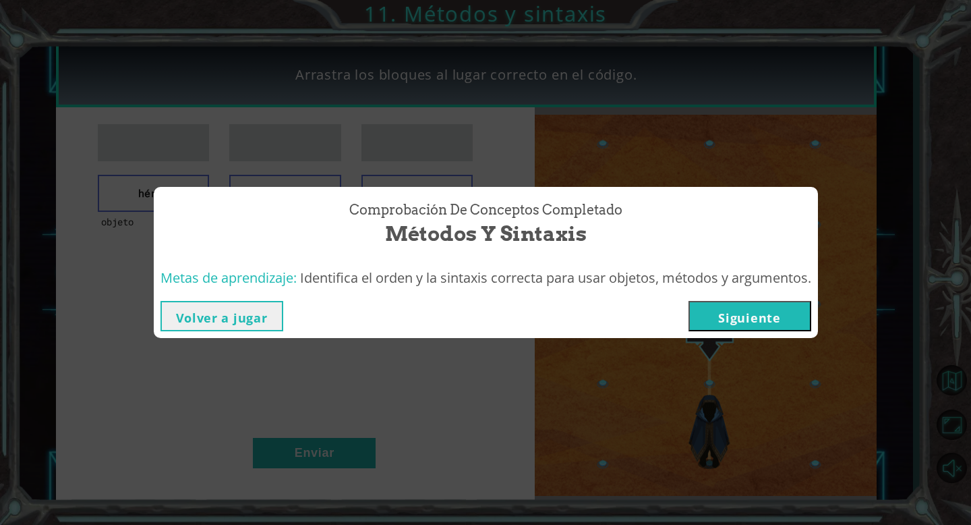
click at [714, 322] on button "Siguiente" at bounding box center [750, 316] width 123 height 30
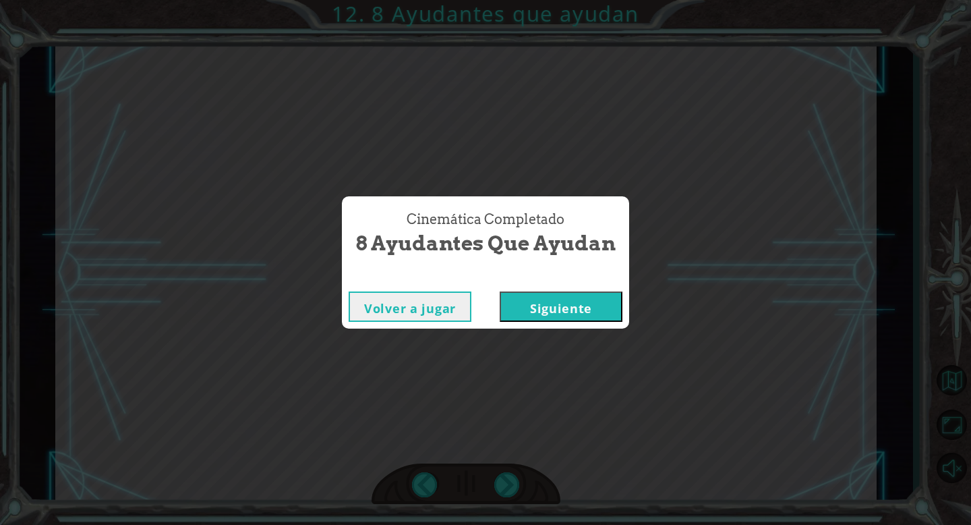
click at [553, 310] on button "Siguiente" at bounding box center [561, 306] width 123 height 30
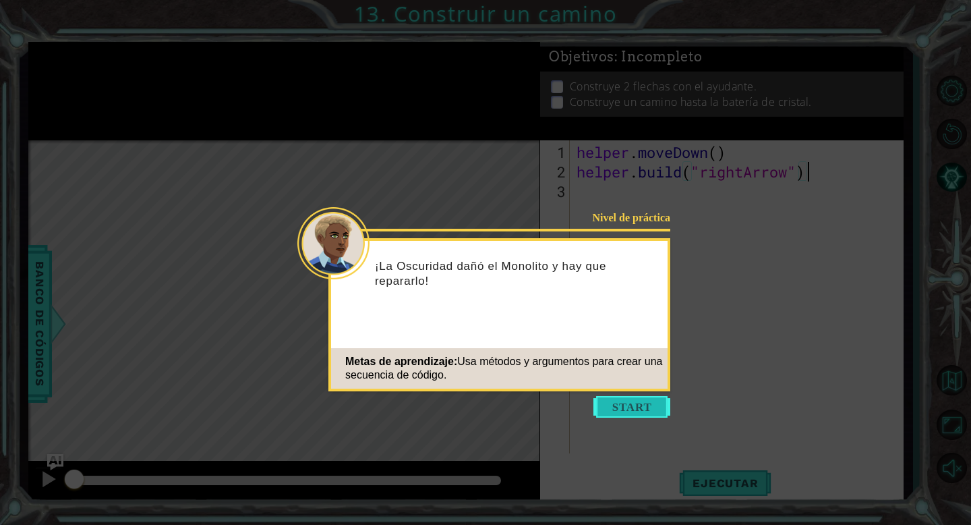
click at [645, 398] on button "Start" at bounding box center [632, 407] width 77 height 22
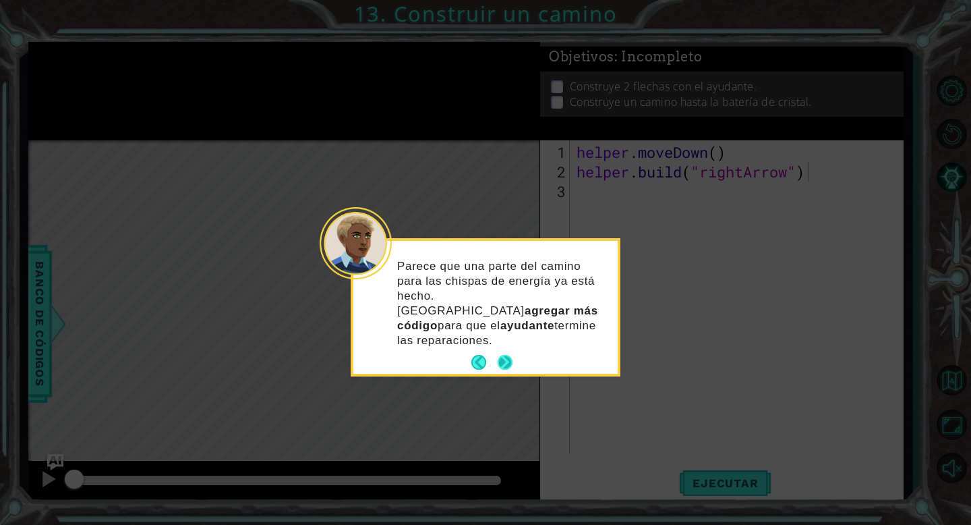
click at [503, 355] on button "Next" at bounding box center [505, 362] width 15 height 15
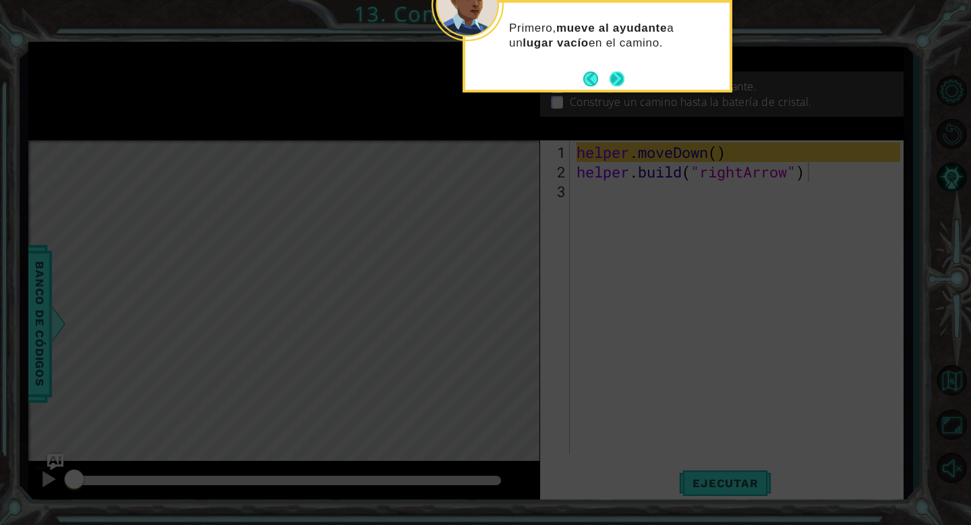
click at [618, 80] on button "Next" at bounding box center [617, 78] width 15 height 15
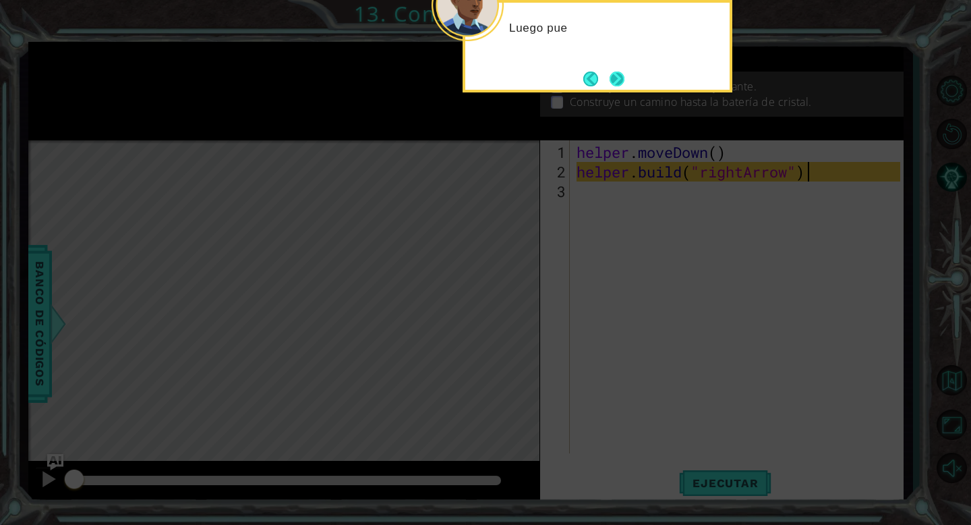
click at [621, 80] on button "Next" at bounding box center [617, 78] width 15 height 15
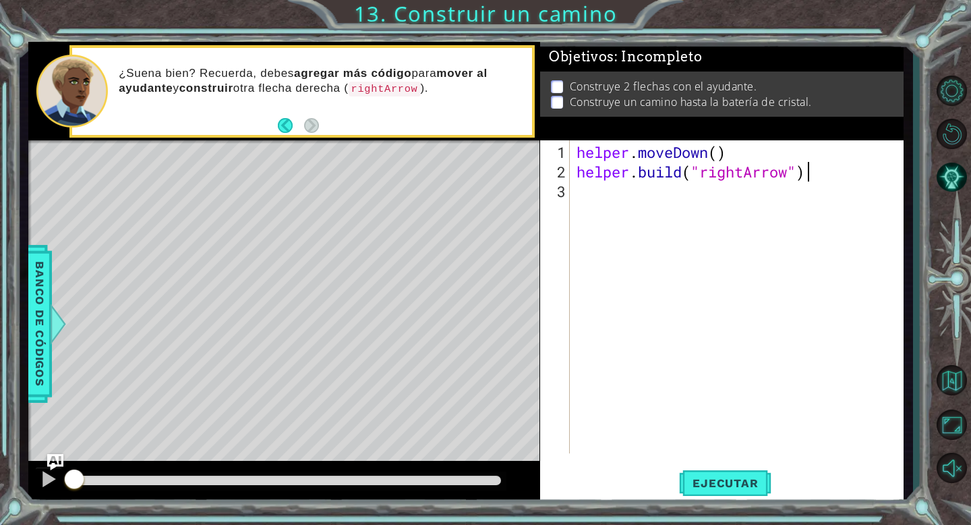
click at [718, 155] on div "helper . moveDown ( ) helper . build ( "rightArrow" )" at bounding box center [740, 318] width 333 height 352
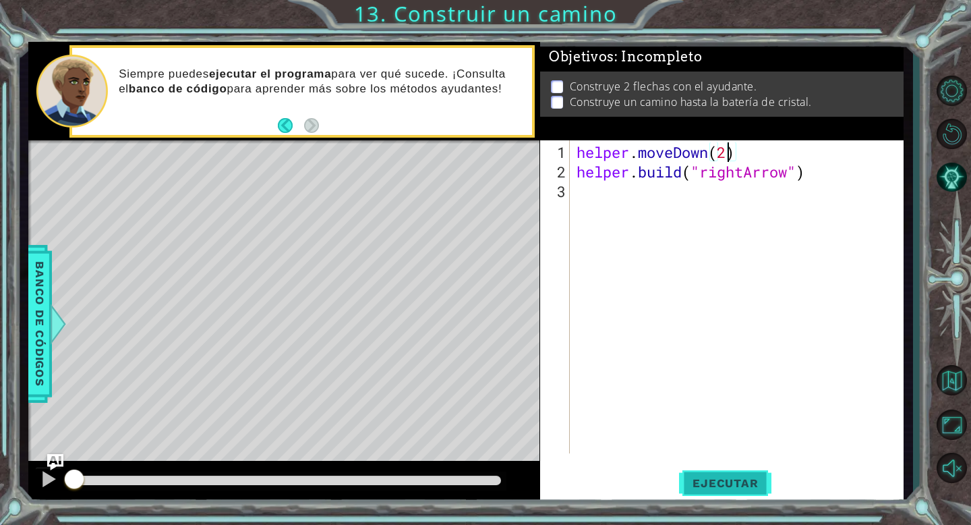
type textarea "helper.moveDown(2)"
click at [720, 484] on span "Ejecutar" at bounding box center [725, 482] width 92 height 13
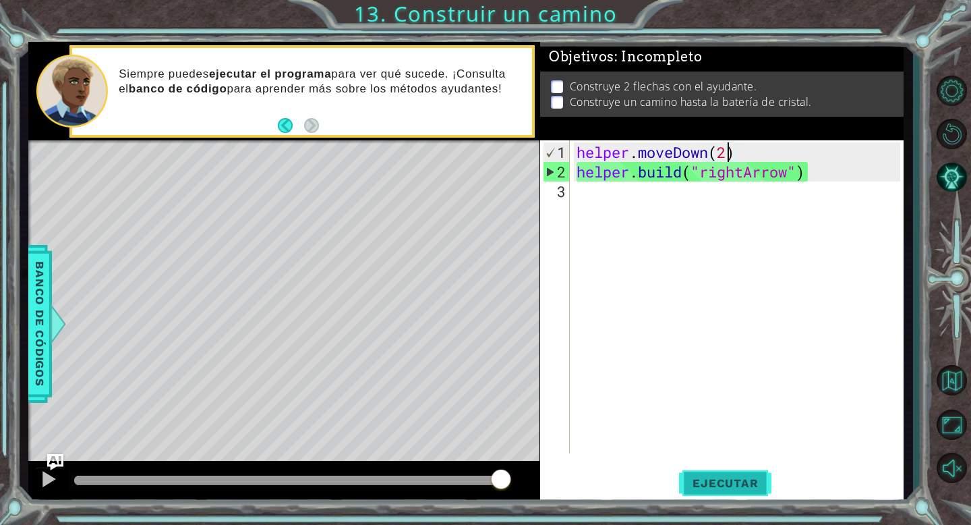
click at [747, 479] on span "Ejecutar" at bounding box center [725, 482] width 92 height 13
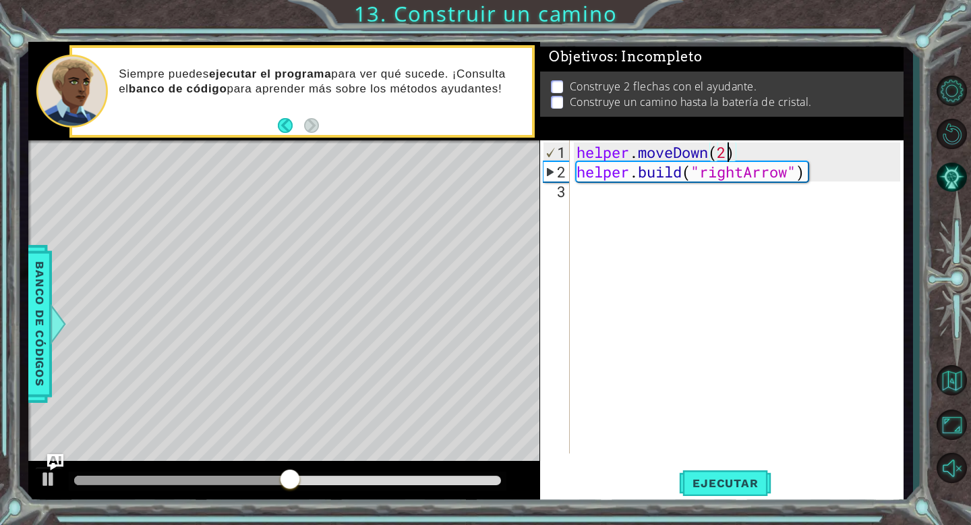
click at [560, 86] on p at bounding box center [557, 86] width 12 height 13
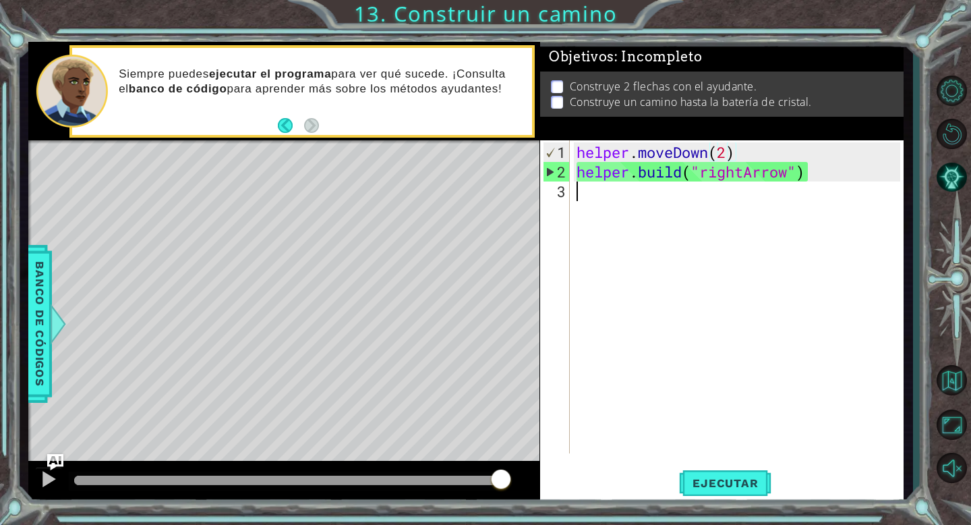
scroll to position [0, 0]
click at [588, 200] on div "helper . moveDown ( 2 ) helper . build ( "rightArrow" )" at bounding box center [740, 318] width 333 height 352
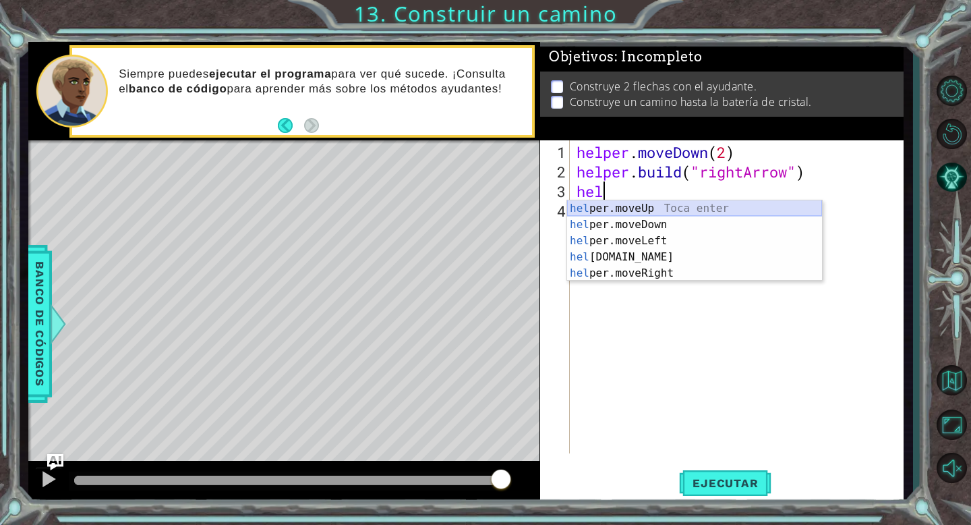
click at [653, 211] on div "hel per.moveUp Toca enter hel per.moveDown Toca enter hel per.moveLeft Toca ent…" at bounding box center [694, 256] width 255 height 113
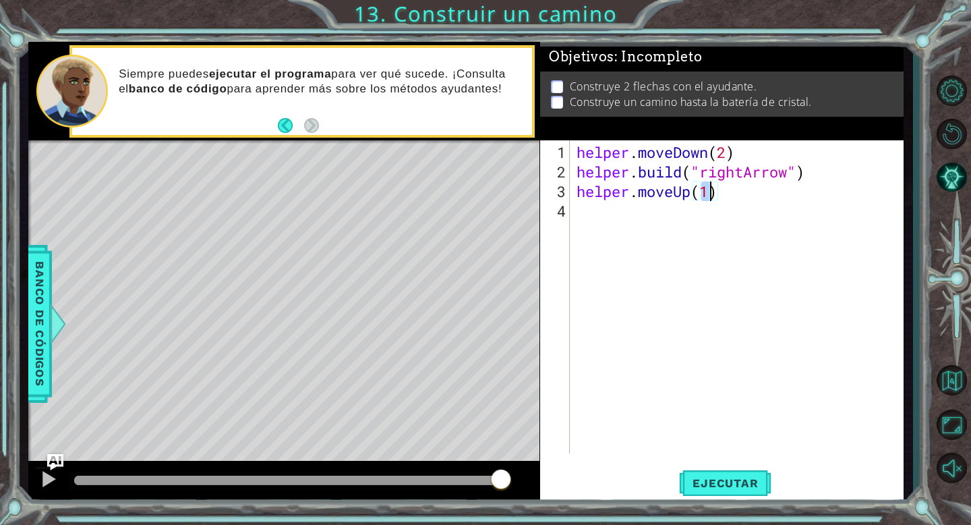
click at [728, 156] on div "helper . moveDown ( 2 ) helper . build ( "rightArrow" ) helper . moveUp ( 1 )" at bounding box center [740, 318] width 333 height 352
click at [702, 476] on span "Ejecutar" at bounding box center [725, 482] width 92 height 13
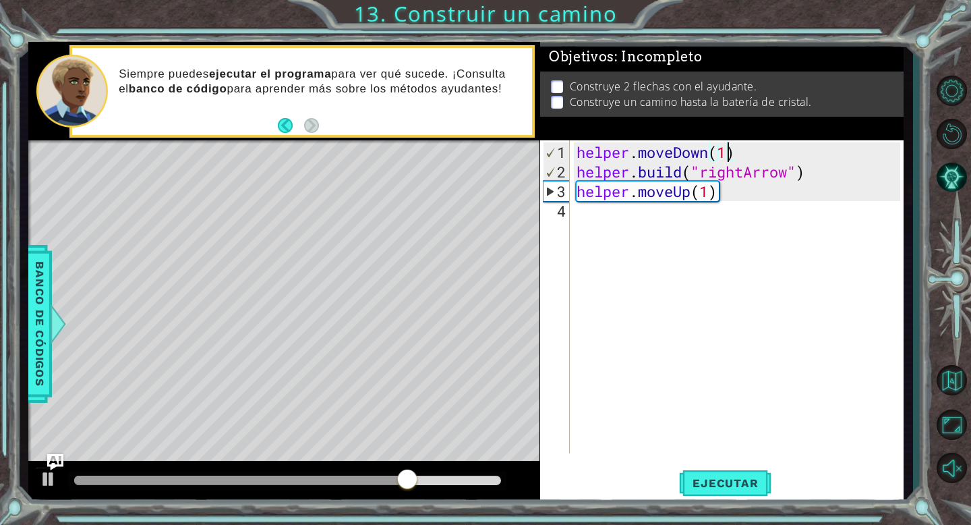
click at [731, 191] on div "helper . moveDown ( 1 ) helper . build ( "rightArrow" ) helper . moveUp ( 1 )" at bounding box center [740, 318] width 333 height 352
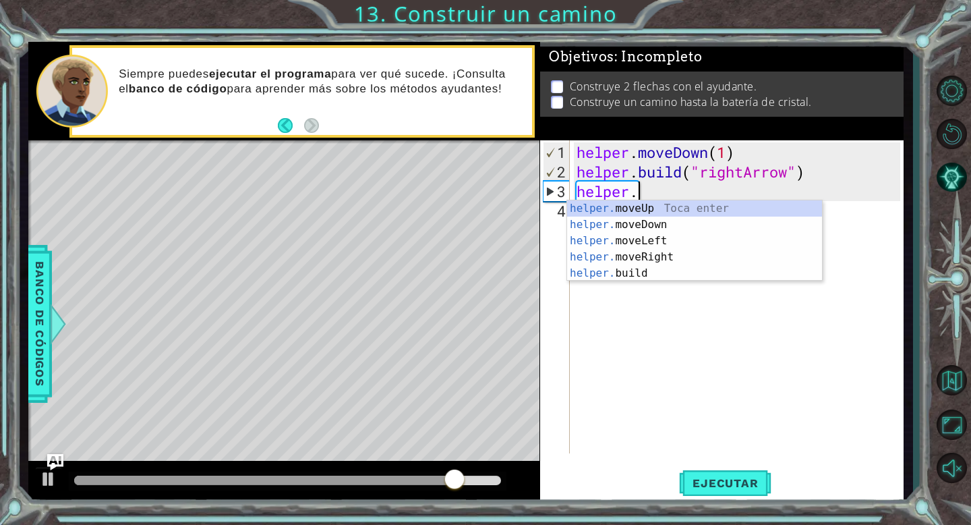
scroll to position [0, 1]
type textarea "h"
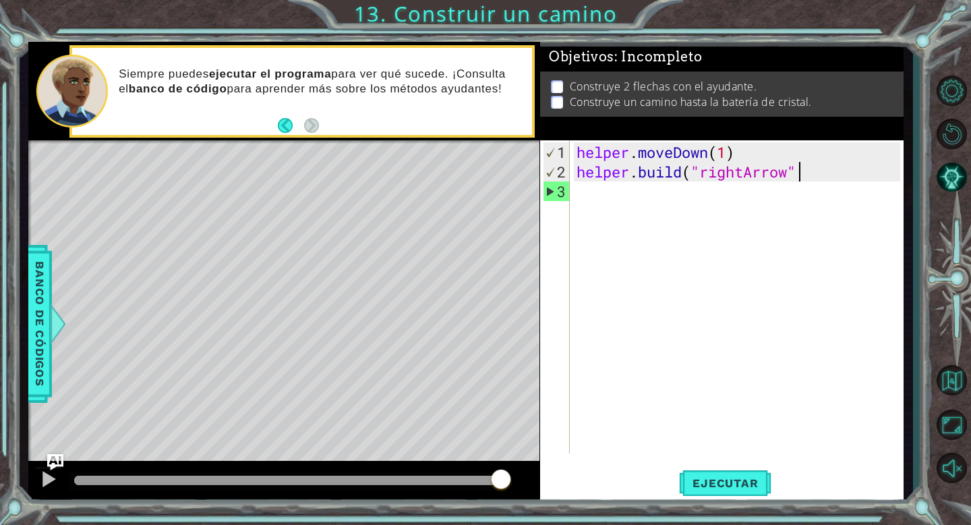
type textarea "[DOMAIN_NAME]("rightArrow")"
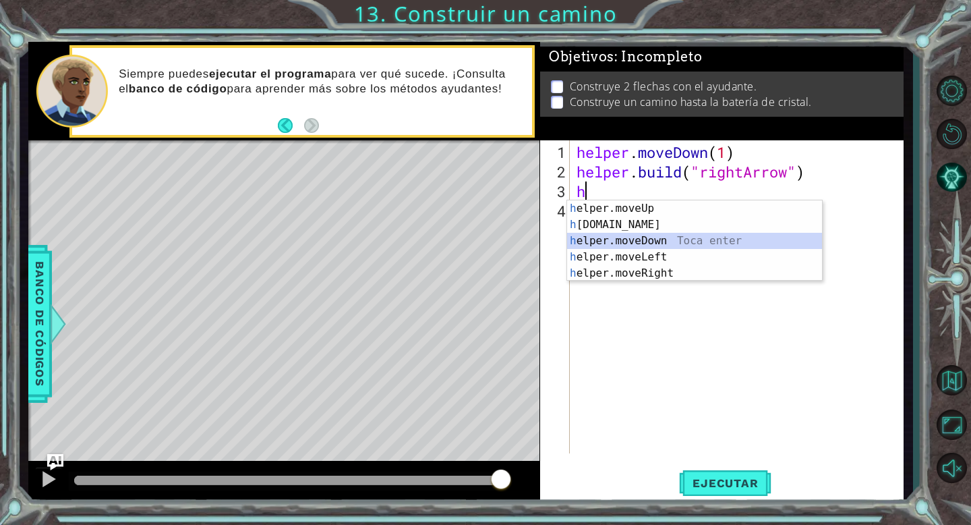
click at [611, 239] on div "h elper.moveUp Toca enter h [DOMAIN_NAME] Toca enter h elper.moveDown Toca ente…" at bounding box center [694, 256] width 255 height 113
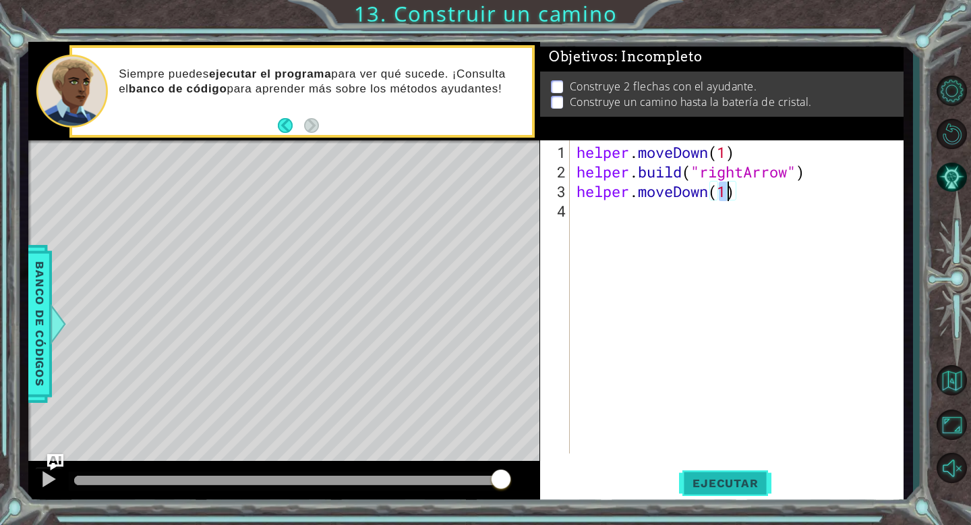
type textarea "helper.moveDown(1)"
click at [726, 490] on button "Ejecutar" at bounding box center [725, 483] width 92 height 36
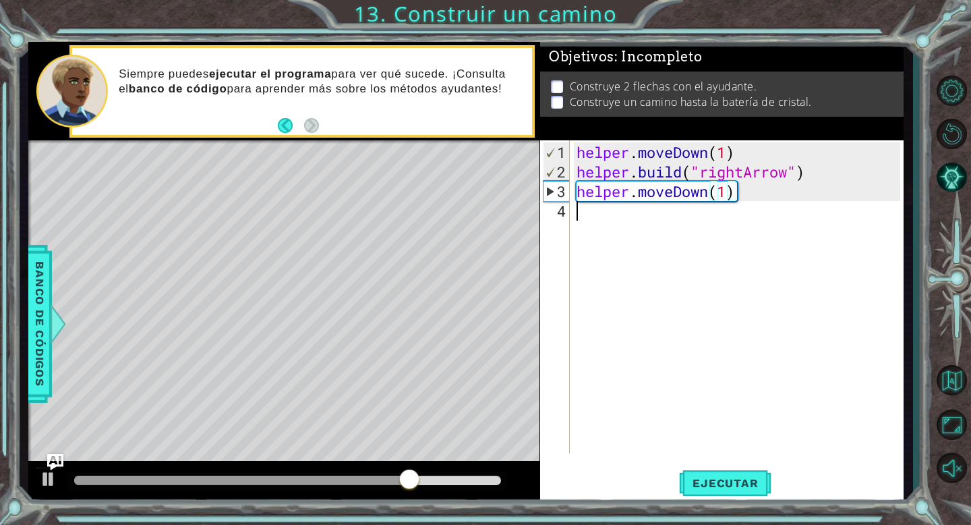
click at [809, 241] on div "helper . moveDown ( 1 ) helper . build ( "rightArrow" ) helper . moveDown ( 1 )" at bounding box center [740, 318] width 333 height 352
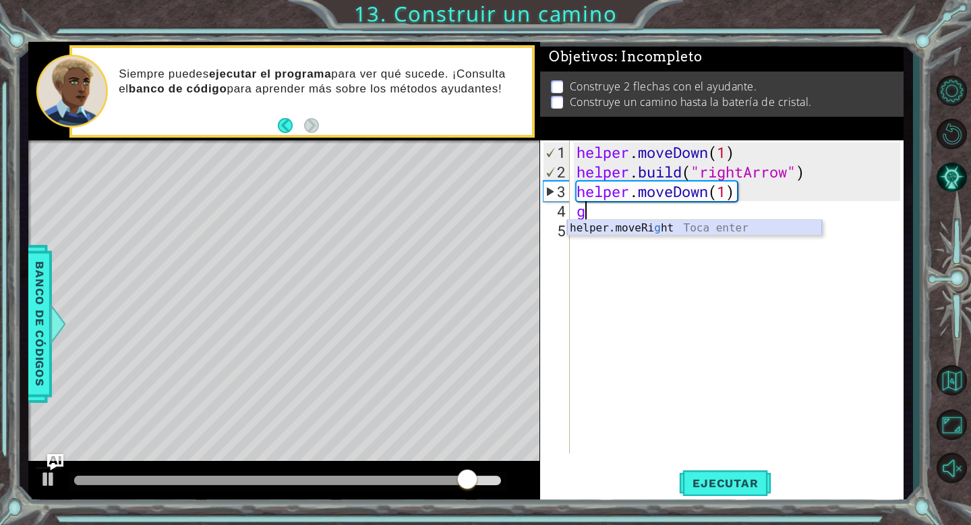
click at [697, 227] on div "helper.moveRi g ht Toca enter" at bounding box center [694, 244] width 255 height 49
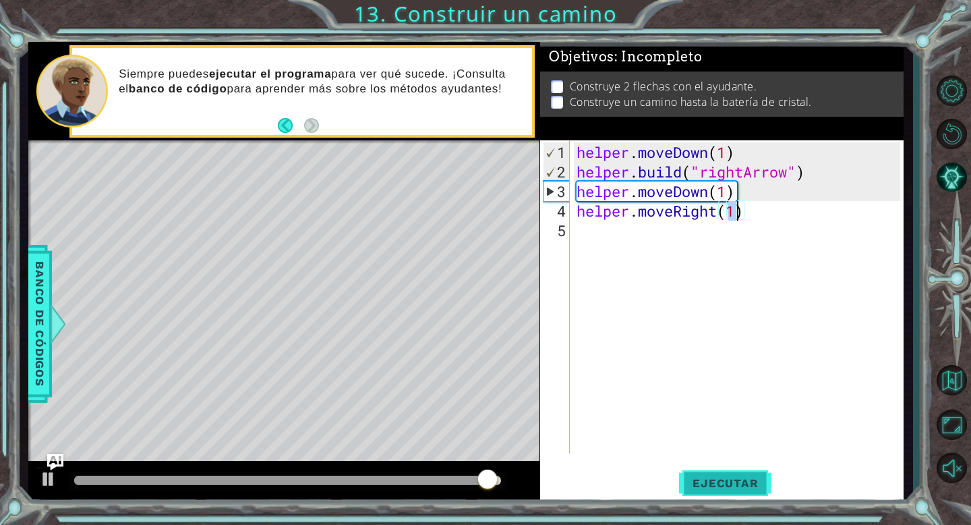
type textarea "helper.moveRight(1)"
click at [719, 490] on button "Ejecutar" at bounding box center [725, 483] width 92 height 36
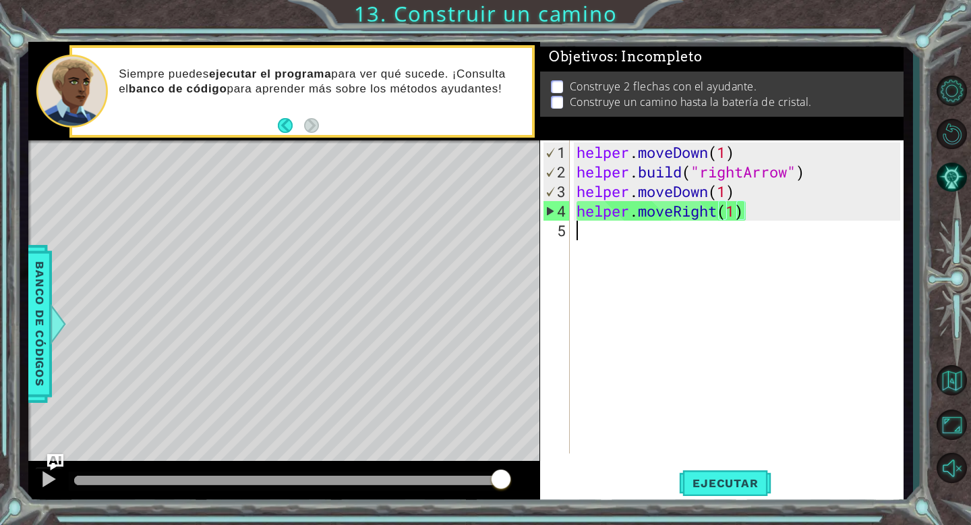
click at [602, 235] on div "helper . moveDown ( 1 ) helper . build ( "rightArrow" ) helper . moveDown ( 1 )…" at bounding box center [740, 318] width 333 height 352
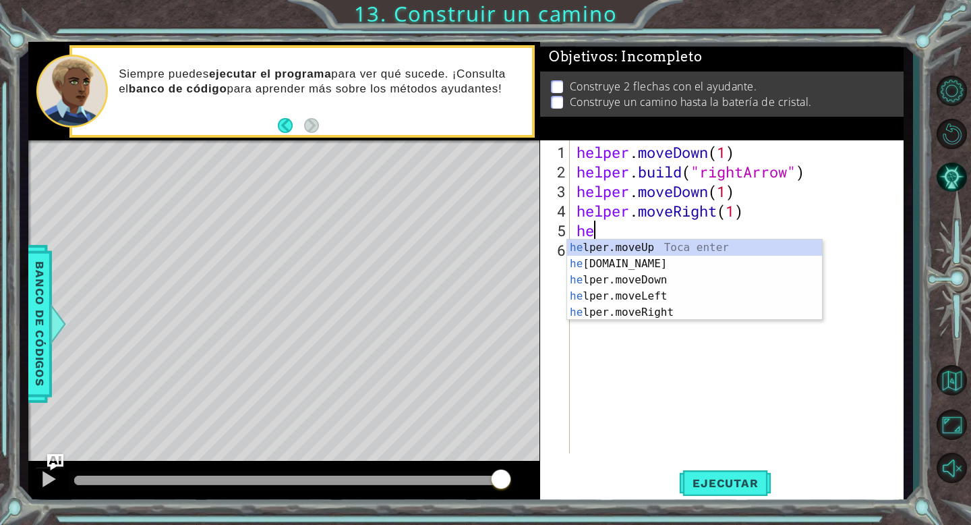
click at [735, 212] on div "helper . moveDown ( 1 ) helper . build ( "rightArrow" ) helper . moveDown ( 1 )…" at bounding box center [740, 318] width 333 height 352
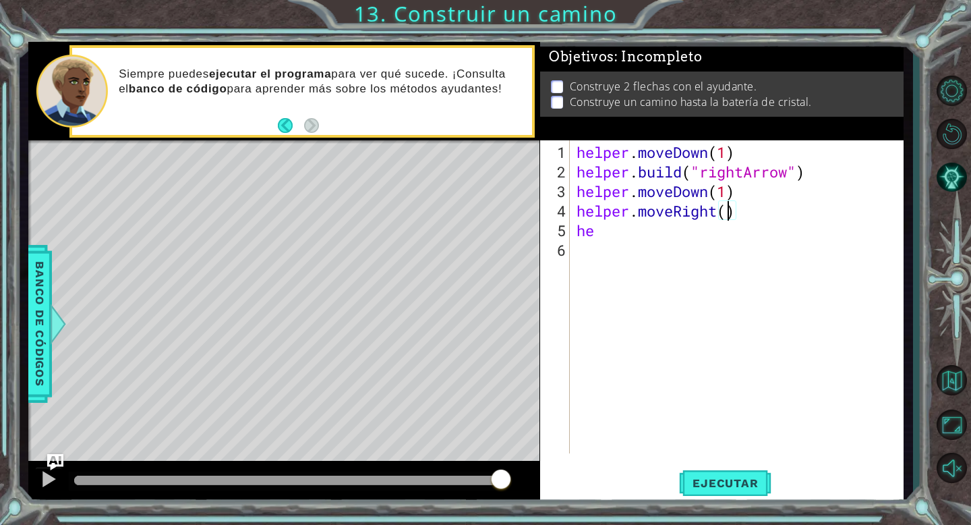
scroll to position [0, 7]
click at [718, 482] on span "Ejecutar" at bounding box center [725, 482] width 92 height 13
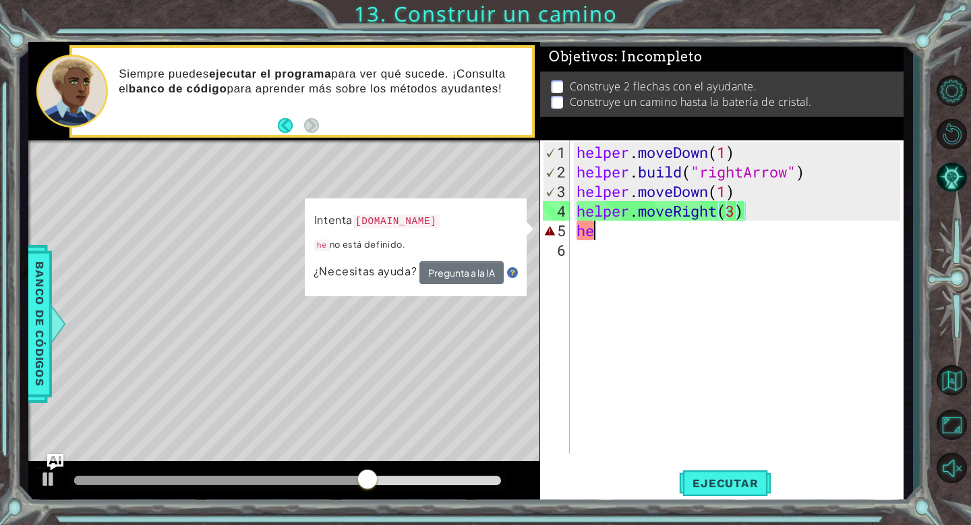
click at [625, 229] on div "helper . moveDown ( 1 ) helper . build ( "rightArrow" ) helper . moveDown ( 1 )…" at bounding box center [740, 318] width 333 height 352
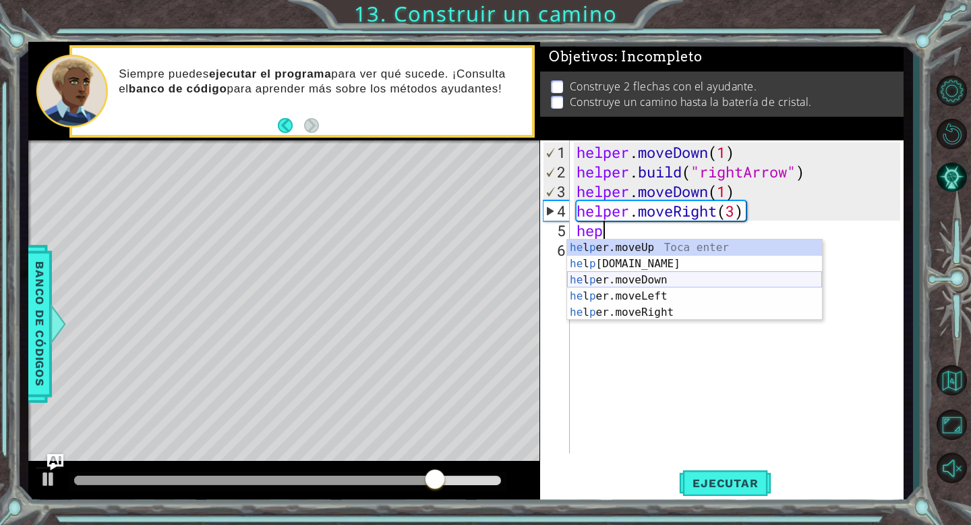
click at [606, 283] on div "he l p er.moveUp Toca enter he l p [DOMAIN_NAME] Toca enter he l p er.moveDown …" at bounding box center [694, 295] width 255 height 113
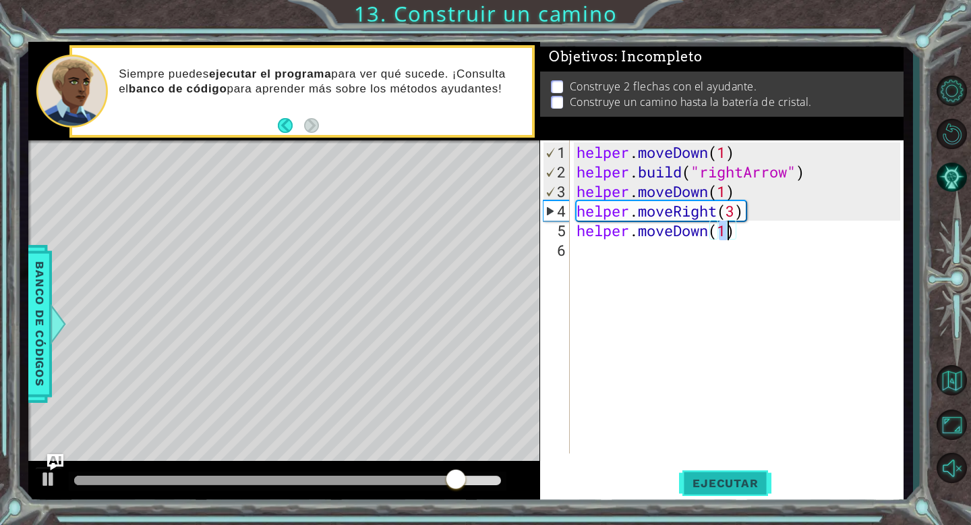
type textarea "helper.moveDown(1)"
click at [706, 478] on span "Ejecutar" at bounding box center [725, 482] width 92 height 13
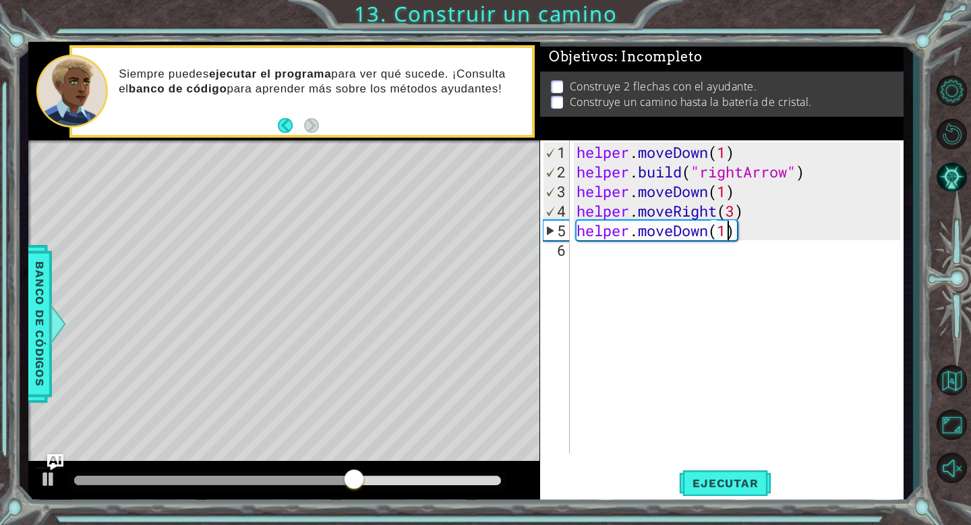
click at [608, 261] on div "helper . moveDown ( 1 ) helper . build ( "rightArrow" ) helper . moveDown ( 1 )…" at bounding box center [740, 318] width 333 height 352
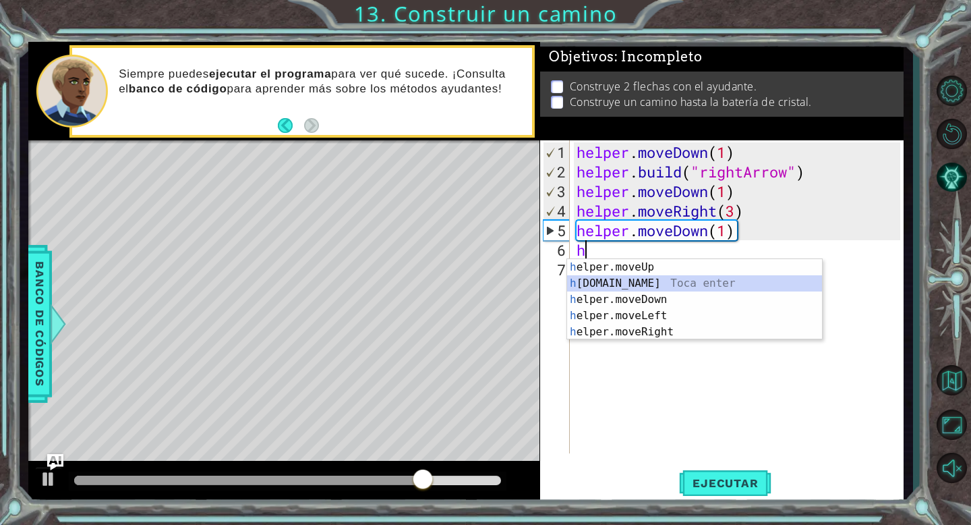
click at [610, 283] on div "h elper.moveUp Toca enter h [DOMAIN_NAME] Toca enter h elper.moveDown Toca ente…" at bounding box center [694, 315] width 255 height 113
type textarea "[DOMAIN_NAME]("rightArrow")"
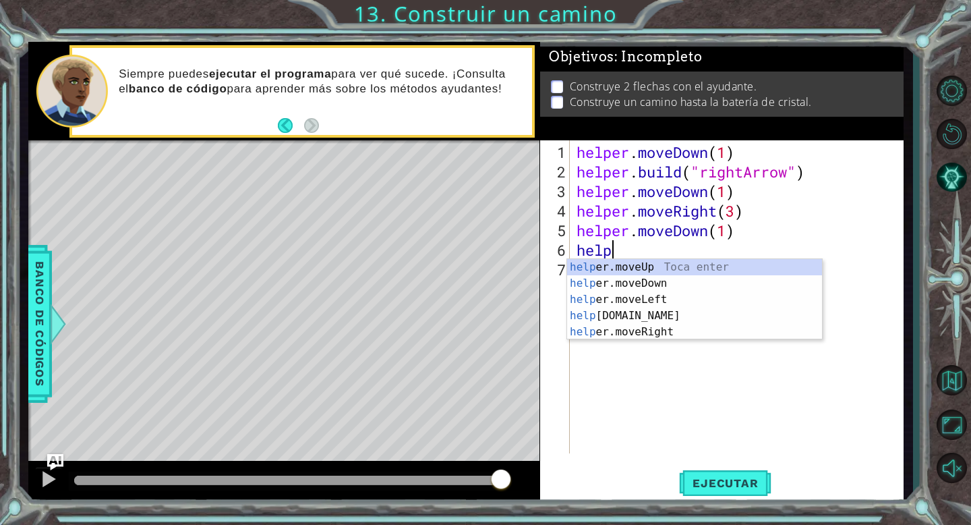
scroll to position [0, 1]
click at [697, 313] on div "helper .moveUp Toca enter helper .moveDown Toca enter helper .moveLeft Toca ent…" at bounding box center [694, 315] width 255 height 113
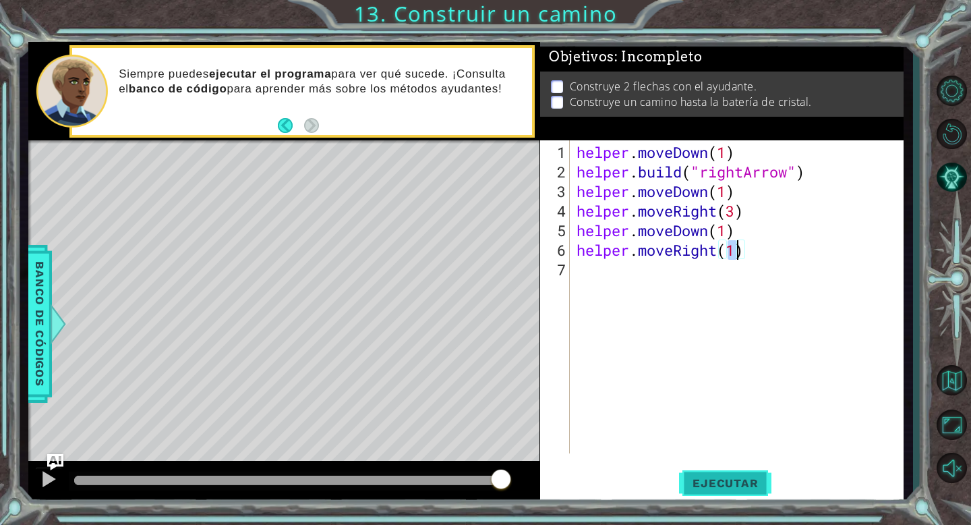
type textarea "helper.moveRight(1)"
click at [702, 477] on span "Ejecutar" at bounding box center [725, 482] width 92 height 13
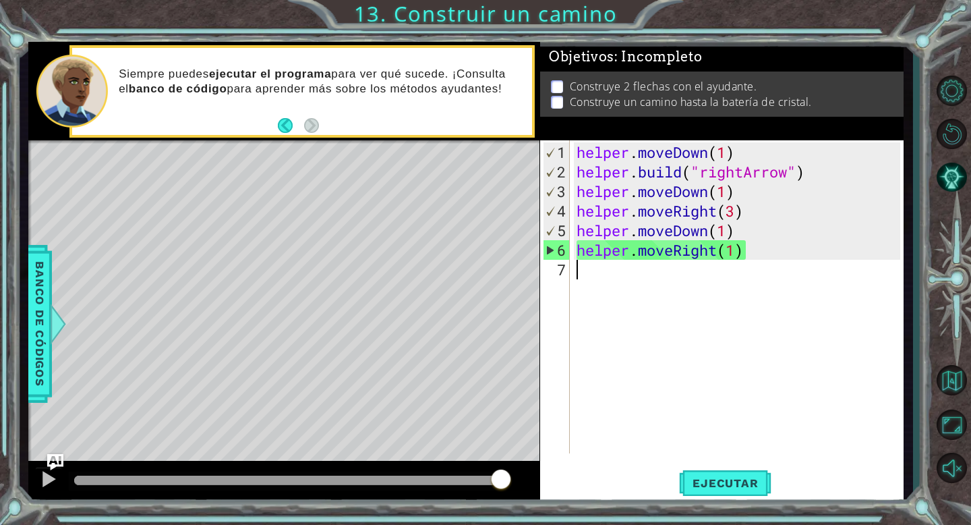
click at [596, 281] on div "helper . moveDown ( 1 ) helper . build ( "rightArrow" ) helper . moveDown ( 1 )…" at bounding box center [740, 318] width 333 height 352
click at [624, 335] on div "helper . moveDown ( 1 ) helper . build ( "rightArrow" ) helper . moveDown ( 1 )…" at bounding box center [740, 318] width 333 height 352
click at [152, 234] on div "Level Map" at bounding box center [339, 338] width 623 height 397
click at [690, 478] on span "Ejecutar" at bounding box center [725, 482] width 92 height 13
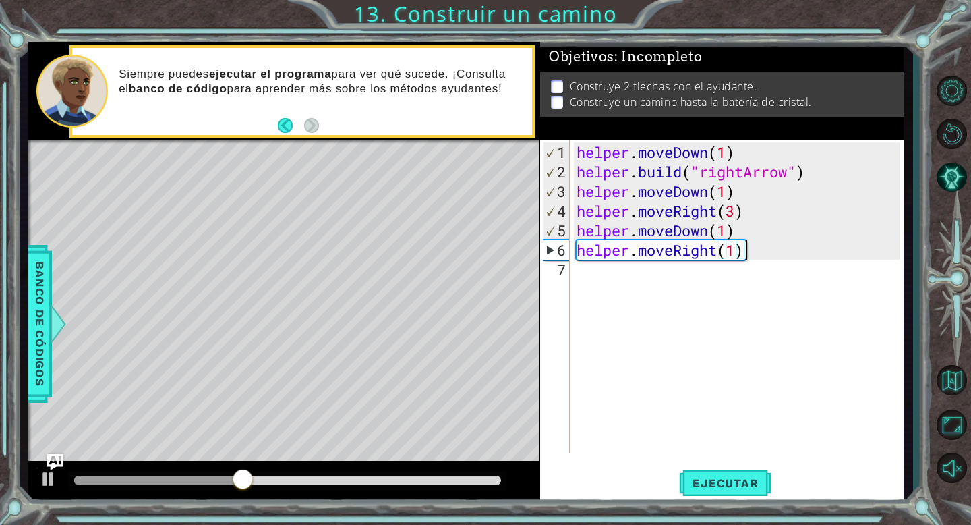
drag, startPoint x: 767, startPoint y: 255, endPoint x: 741, endPoint y: 246, distance: 27.7
click at [751, 252] on div "helper . moveDown ( 1 ) helper . build ( "rightArrow" ) helper . moveDown ( 1 )…" at bounding box center [740, 318] width 333 height 352
click at [717, 246] on div "helper . moveDown ( 1 ) helper . build ( "rightArrow" ) helper . moveDown ( 1 )…" at bounding box center [740, 318] width 333 height 352
click at [745, 245] on div "helper . moveDown ( 1 ) helper . build ( "rightArrow" ) helper . moveDown ( 1 )…" at bounding box center [740, 318] width 333 height 352
click at [756, 250] on div "helper . moveDown ( 1 ) helper . build ( "rightArrow" ) helper . moveDown ( 1 )…" at bounding box center [740, 318] width 333 height 352
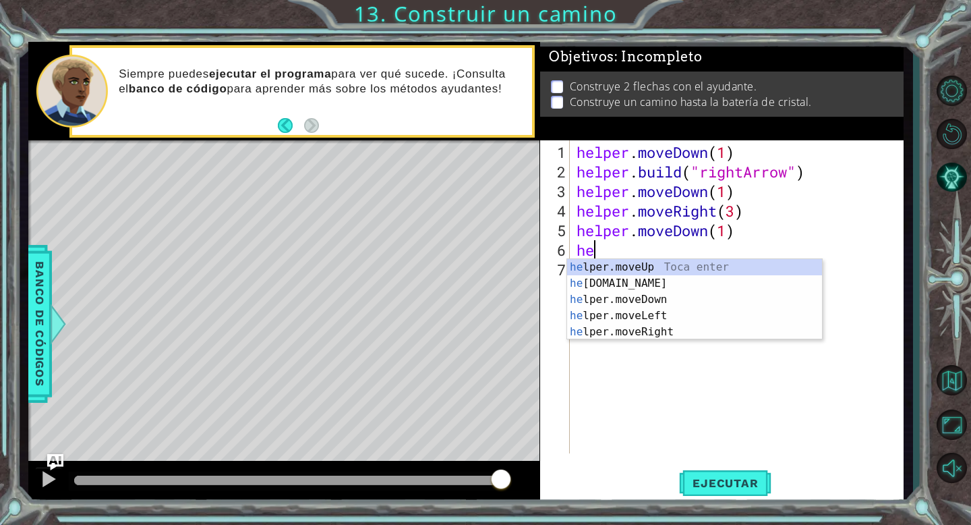
type textarea "h"
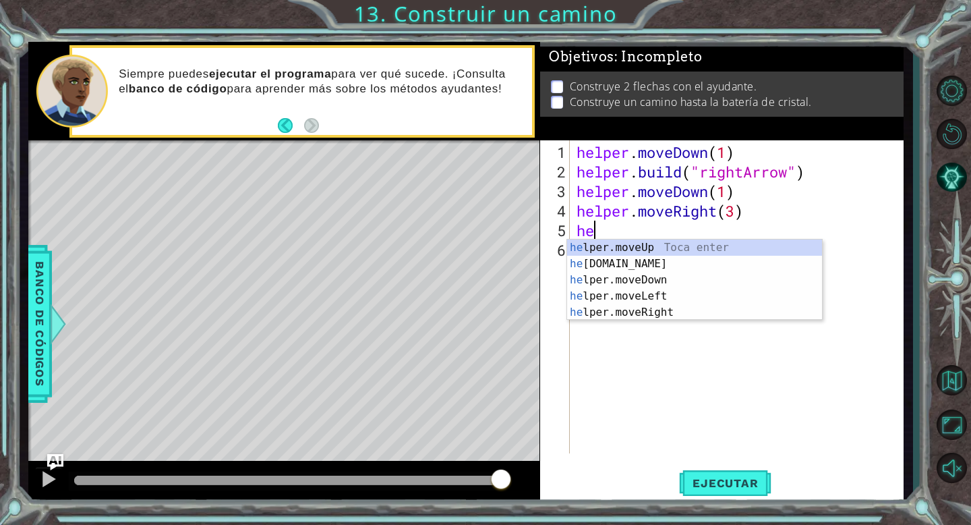
type textarea "h"
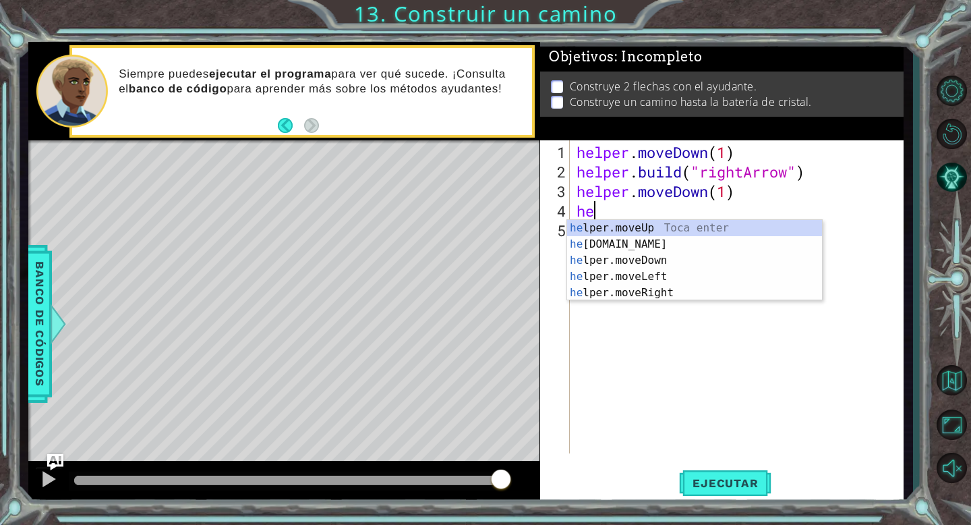
type textarea "h"
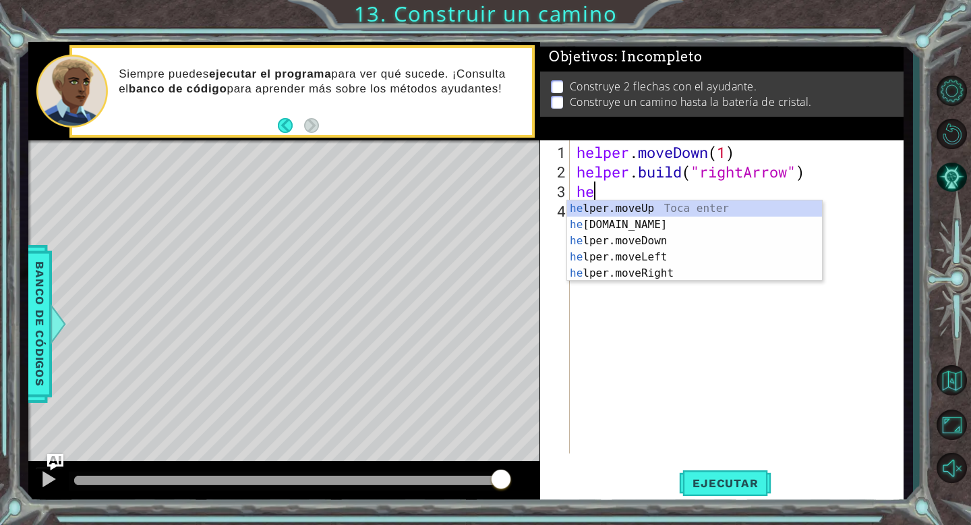
type textarea "h"
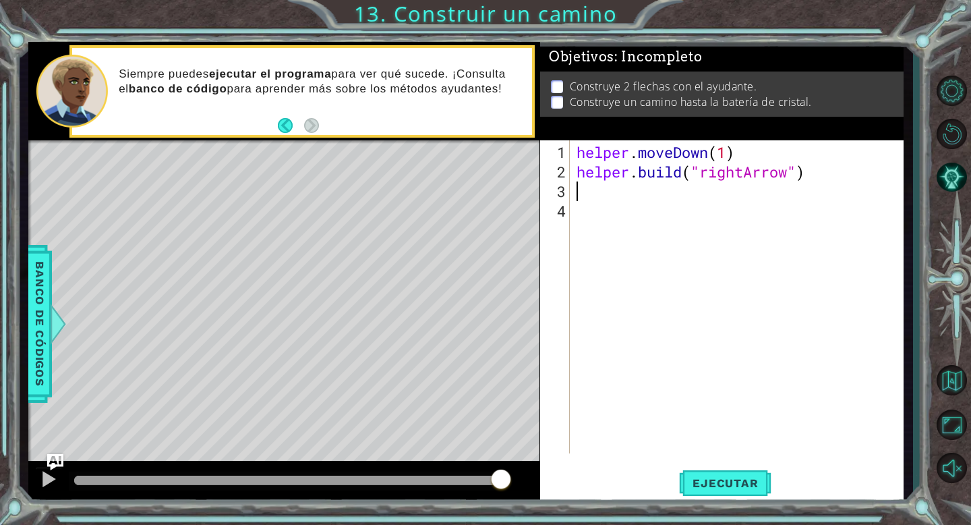
type textarea "[DOMAIN_NAME]("rightArrow")"
click at [735, 474] on button "Ejecutar" at bounding box center [725, 483] width 92 height 36
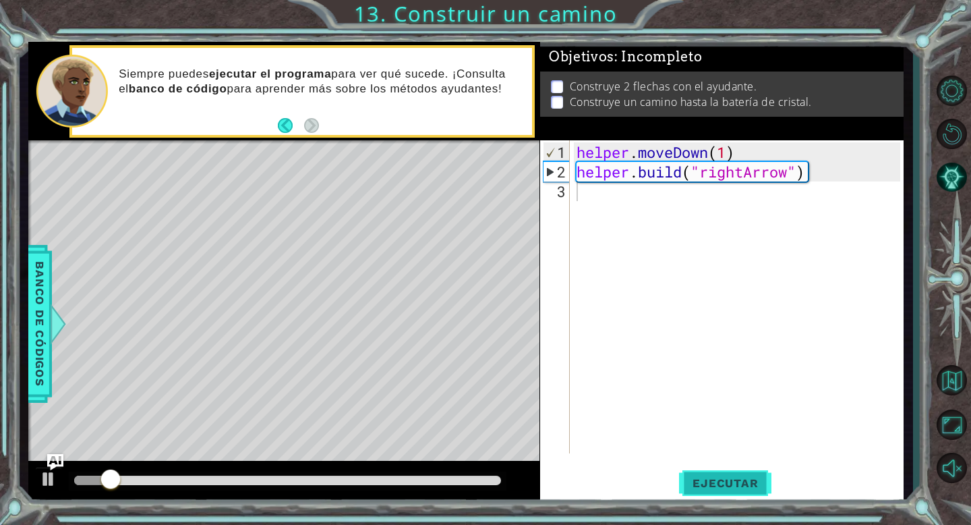
click at [735, 474] on button "Ejecutar" at bounding box center [725, 483] width 92 height 36
click at [602, 206] on div "helper . moveDown ( 1 ) helper . build ( "rightArrow" )" at bounding box center [740, 318] width 333 height 352
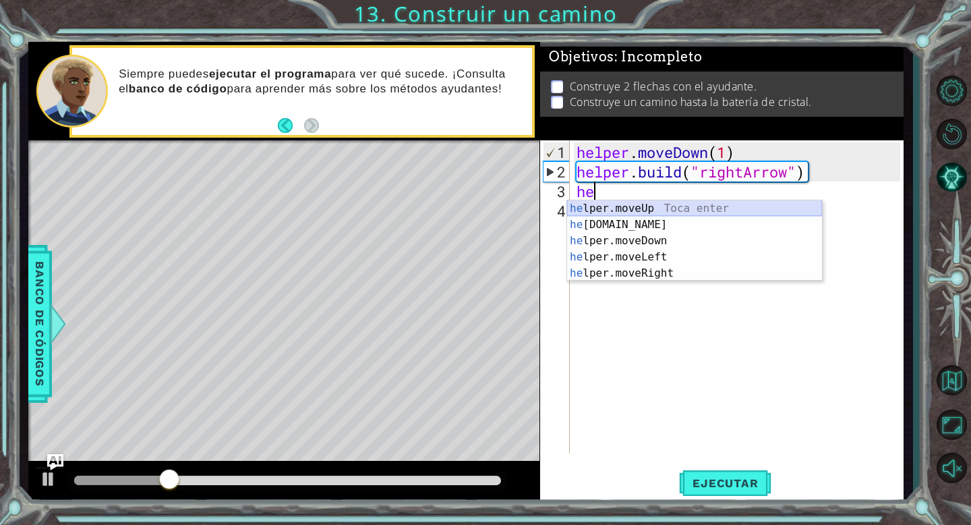
click at [612, 205] on div "he lper.moveUp Toca enter he [DOMAIN_NAME] Toca enter he lper.moveDown Toca ent…" at bounding box center [694, 256] width 255 height 113
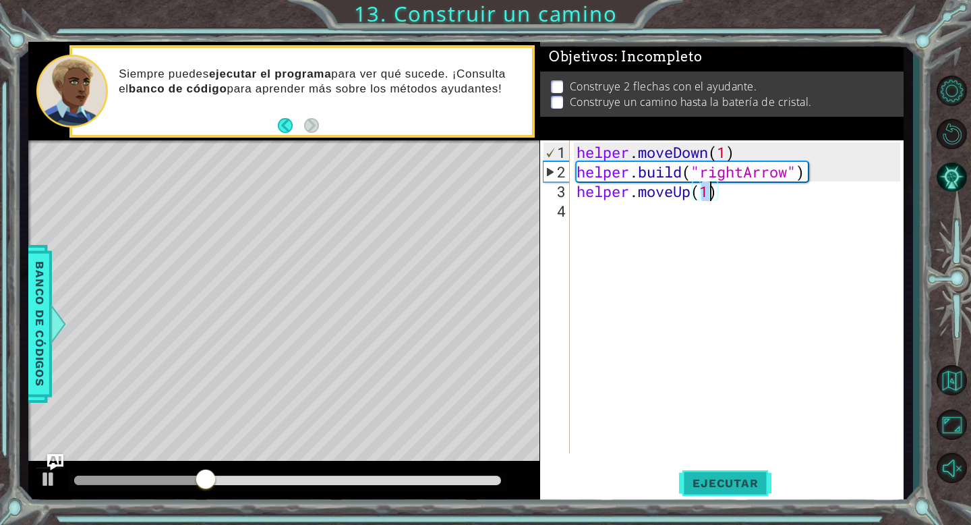
click at [714, 482] on span "Ejecutar" at bounding box center [725, 482] width 92 height 13
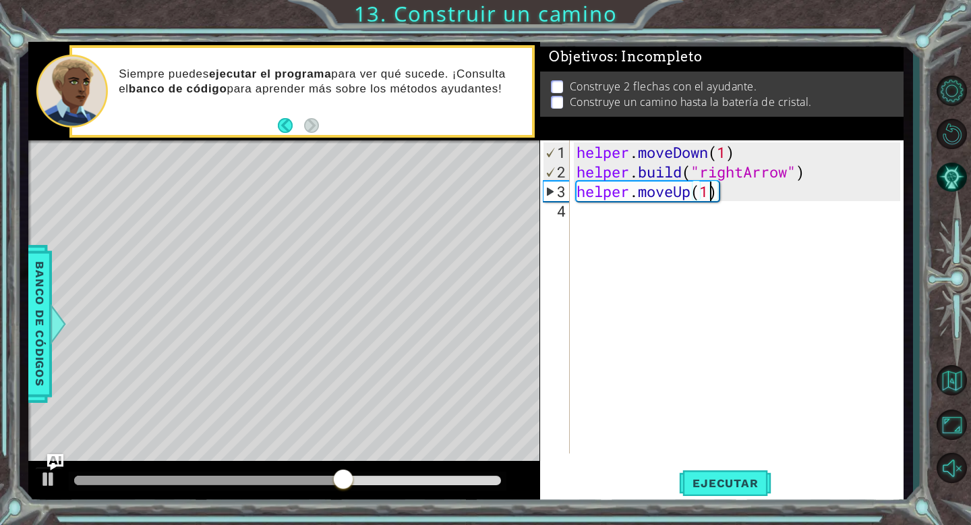
click at [724, 194] on div "helper . moveDown ( 1 ) helper . build ( "rightArrow" ) helper . moveUp ( 1 )" at bounding box center [740, 318] width 333 height 352
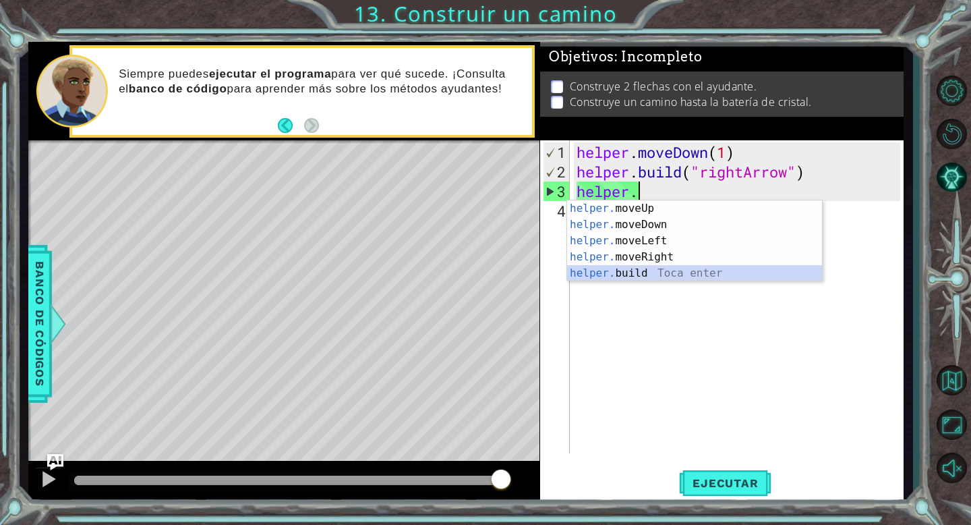
click at [675, 272] on div "helper. moveUp Toca enter helper. moveDown Toca enter helper. moveLeft Toca ent…" at bounding box center [694, 256] width 255 height 113
type textarea "[DOMAIN_NAME]("rightArrow")"
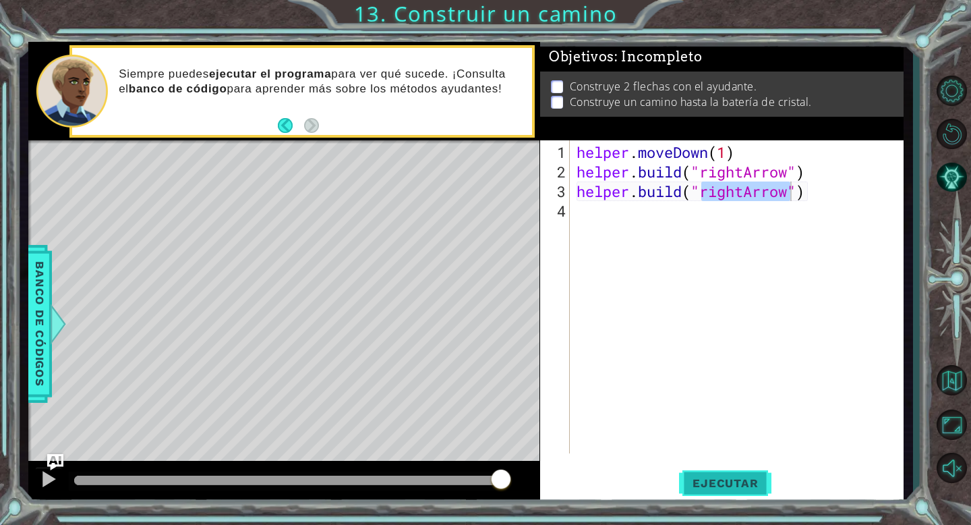
click at [720, 482] on span "Ejecutar" at bounding box center [725, 482] width 92 height 13
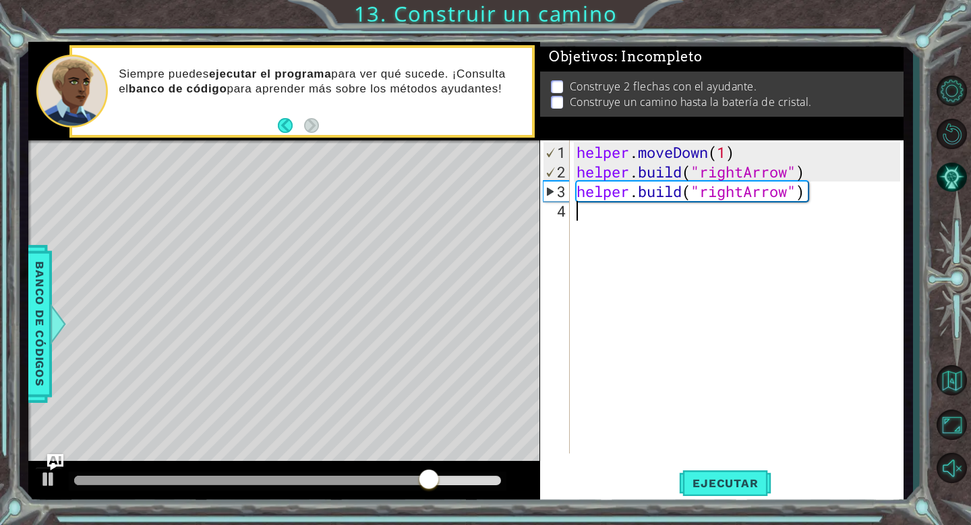
click at [592, 221] on div "helper . moveDown ( 1 ) helper . build ( "rightArrow" ) helper . build ( "right…" at bounding box center [740, 318] width 333 height 352
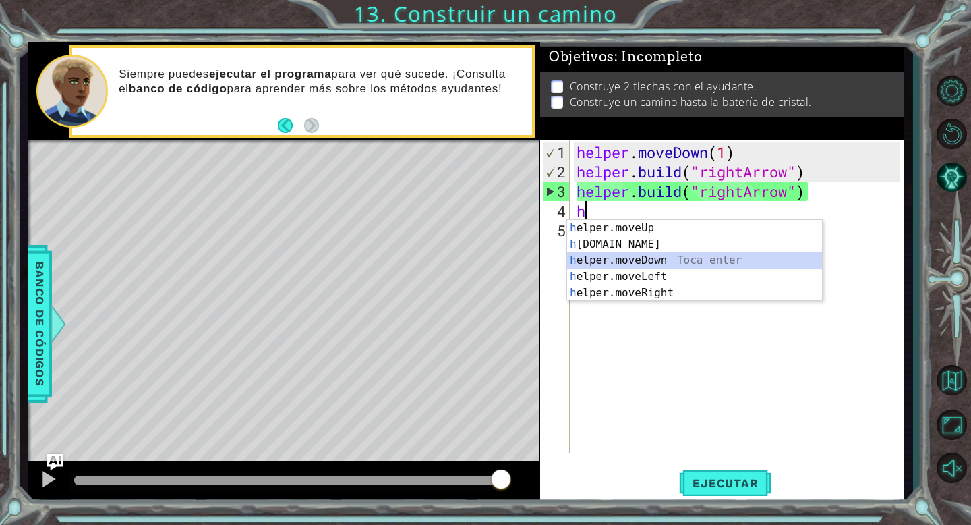
click at [623, 260] on div "h elper.moveUp Toca enter h [DOMAIN_NAME] Toca enter h elper.moveDown Toca ente…" at bounding box center [694, 276] width 255 height 113
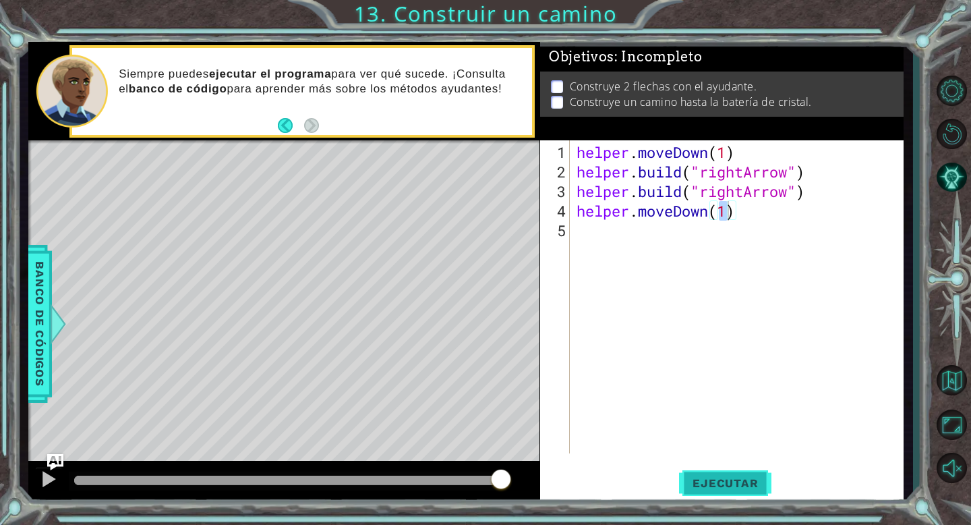
click at [713, 482] on span "Ejecutar" at bounding box center [725, 482] width 92 height 13
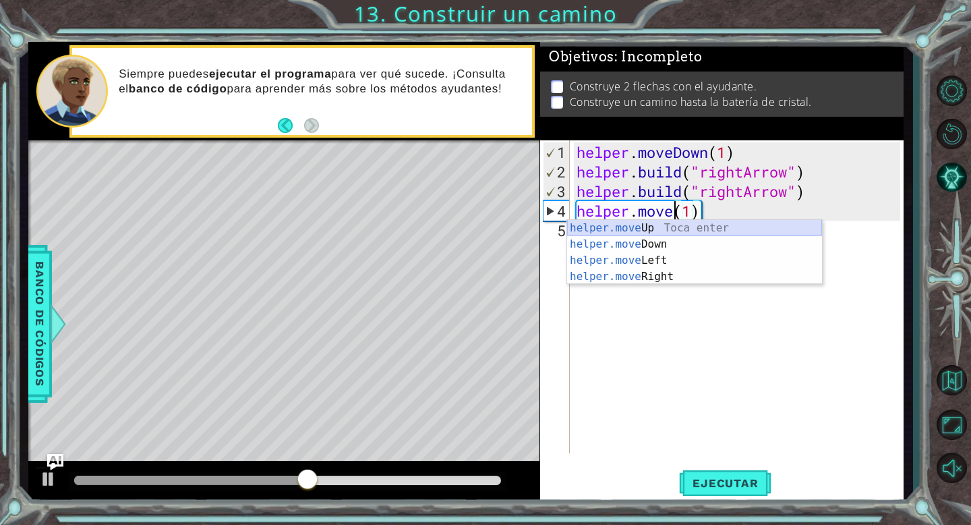
click at [667, 224] on div "helper.move Up Toca enter helper.move Down Toca enter helper.move Left Toca ent…" at bounding box center [694, 268] width 255 height 97
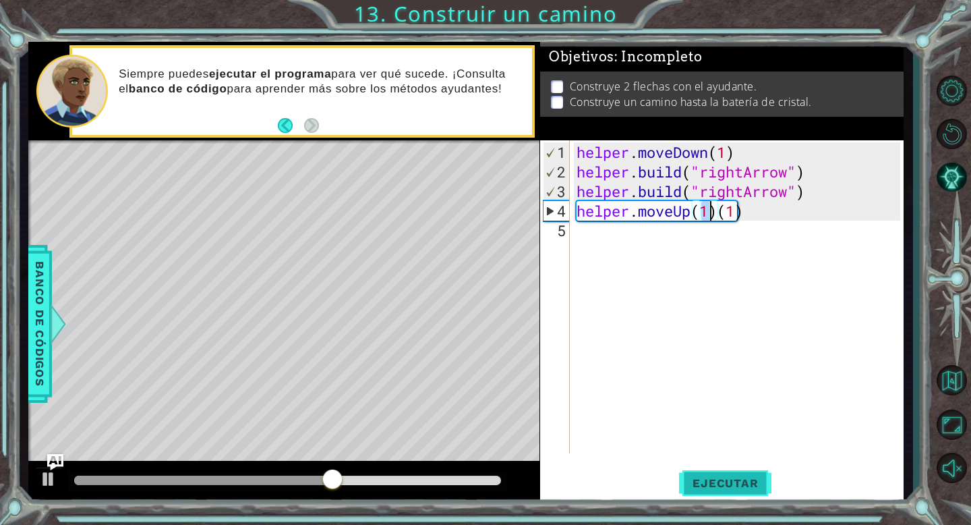
click at [700, 470] on button "Ejecutar" at bounding box center [725, 483] width 92 height 36
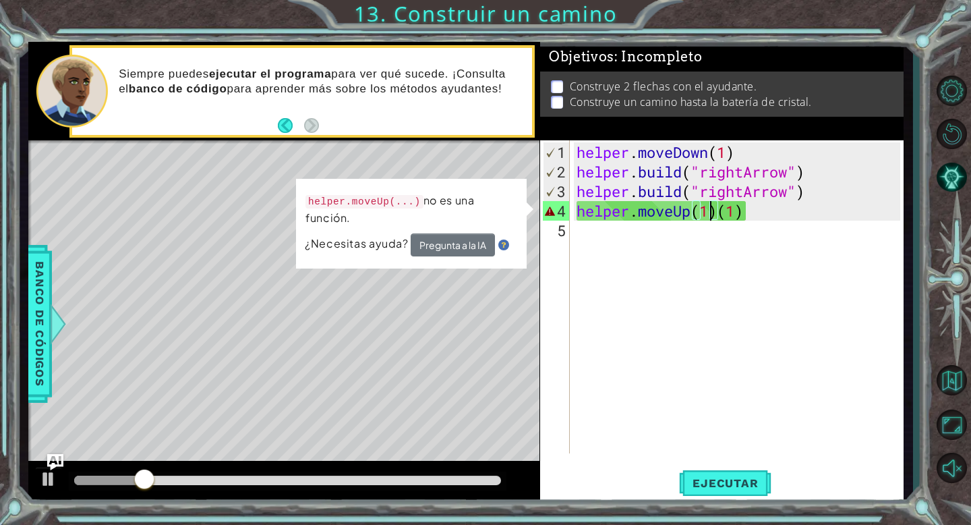
click at [721, 208] on div "helper . moveDown ( 1 ) helper . build ( "rightArrow" ) helper . build ( "right…" at bounding box center [740, 318] width 333 height 352
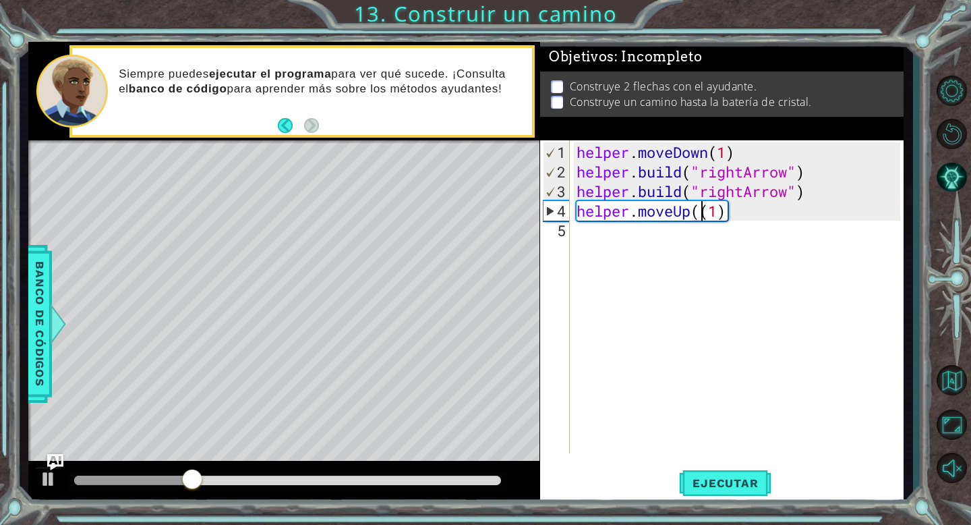
type textarea "helper.moveUp(1)"
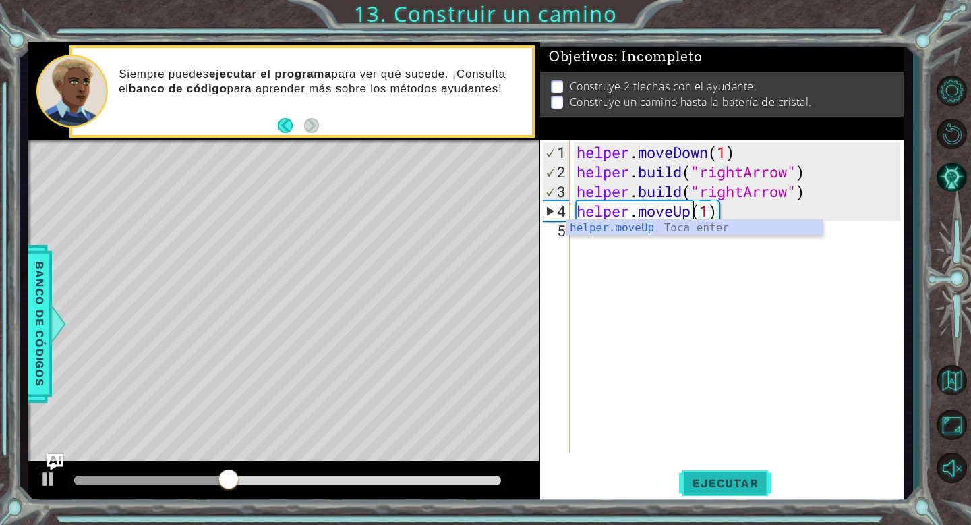
click at [704, 477] on span "Ejecutar" at bounding box center [725, 482] width 92 height 13
